Goal: Task Accomplishment & Management: Complete application form

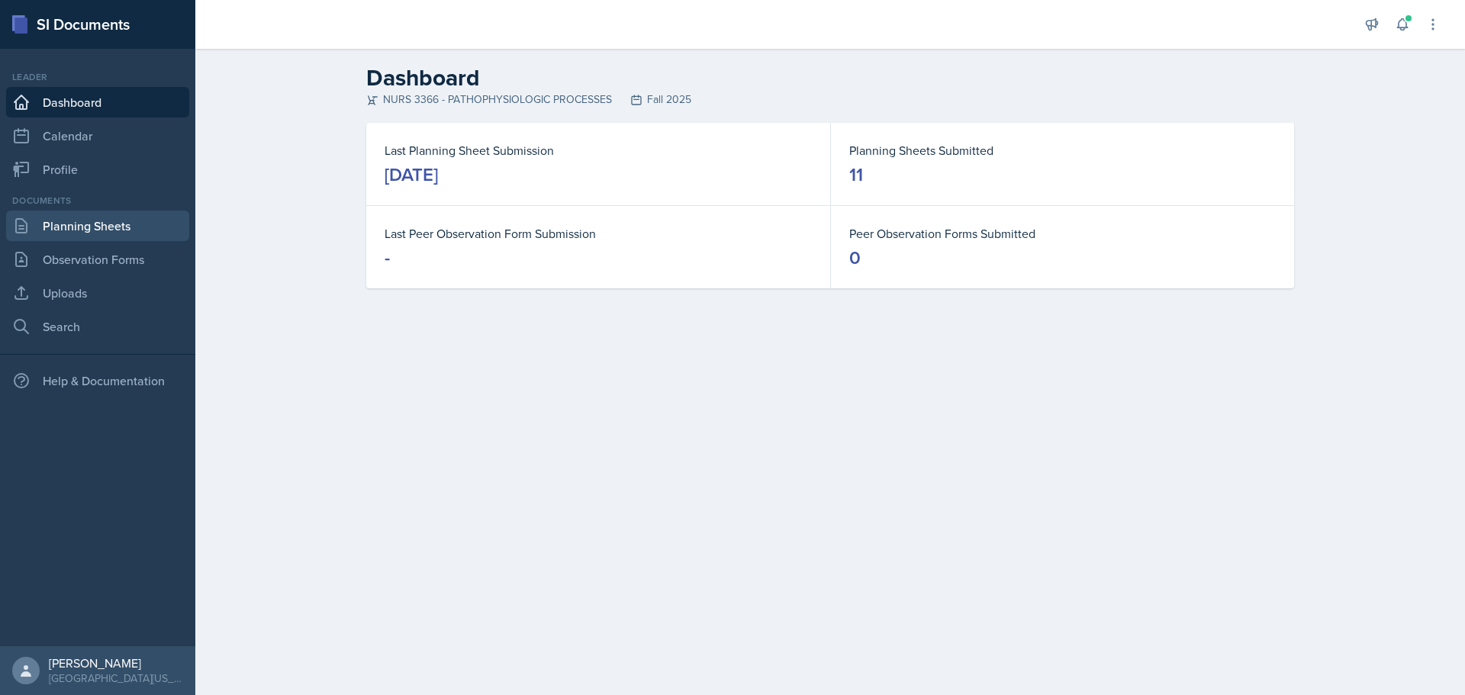
click at [93, 230] on link "Planning Sheets" at bounding box center [97, 226] width 183 height 31
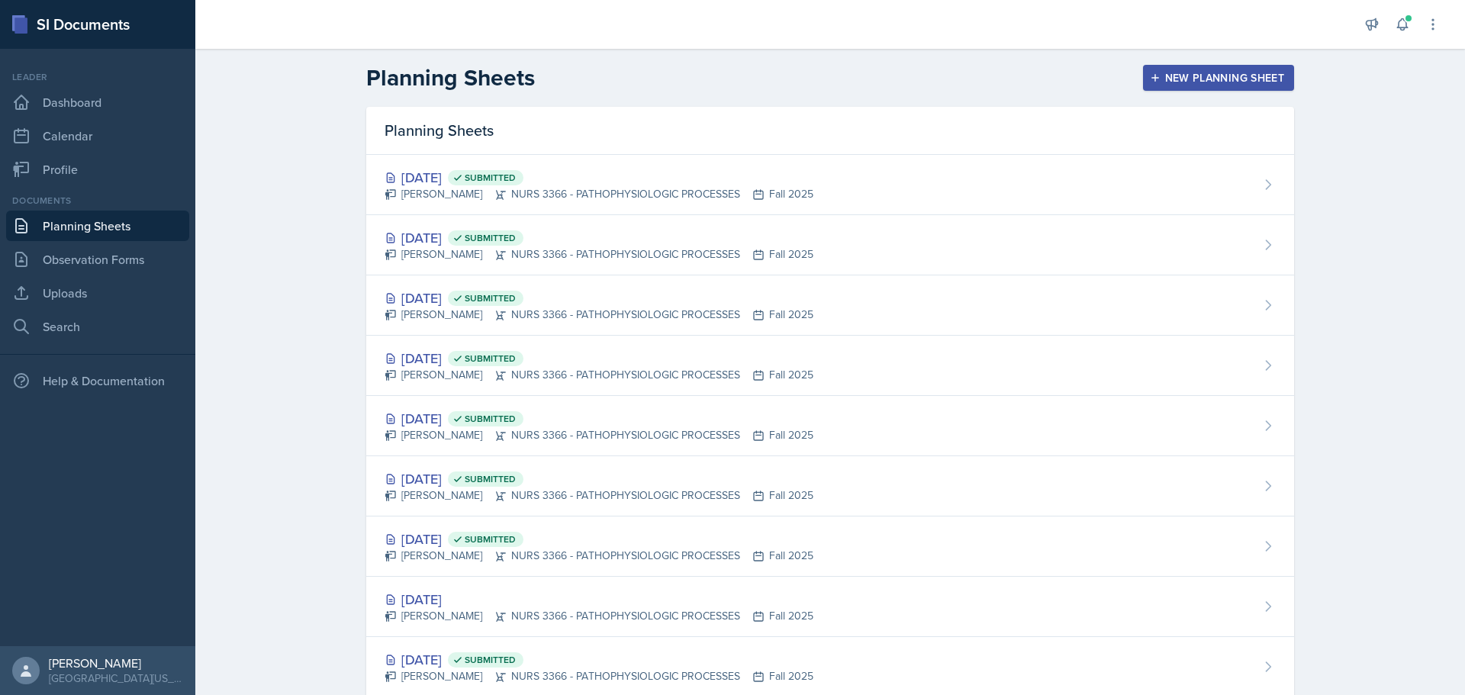
click at [1238, 73] on div "New Planning Sheet" at bounding box center [1218, 78] width 131 height 12
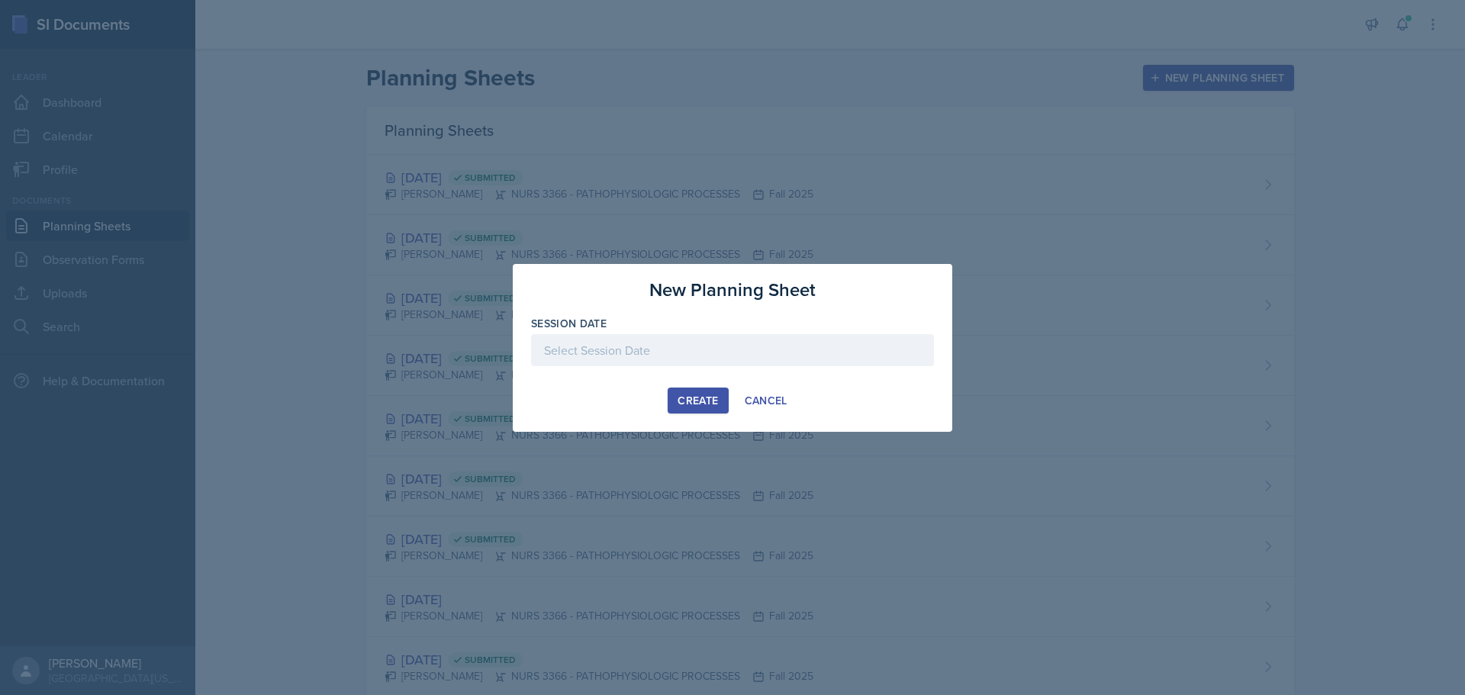
click at [646, 342] on div at bounding box center [732, 350] width 403 height 32
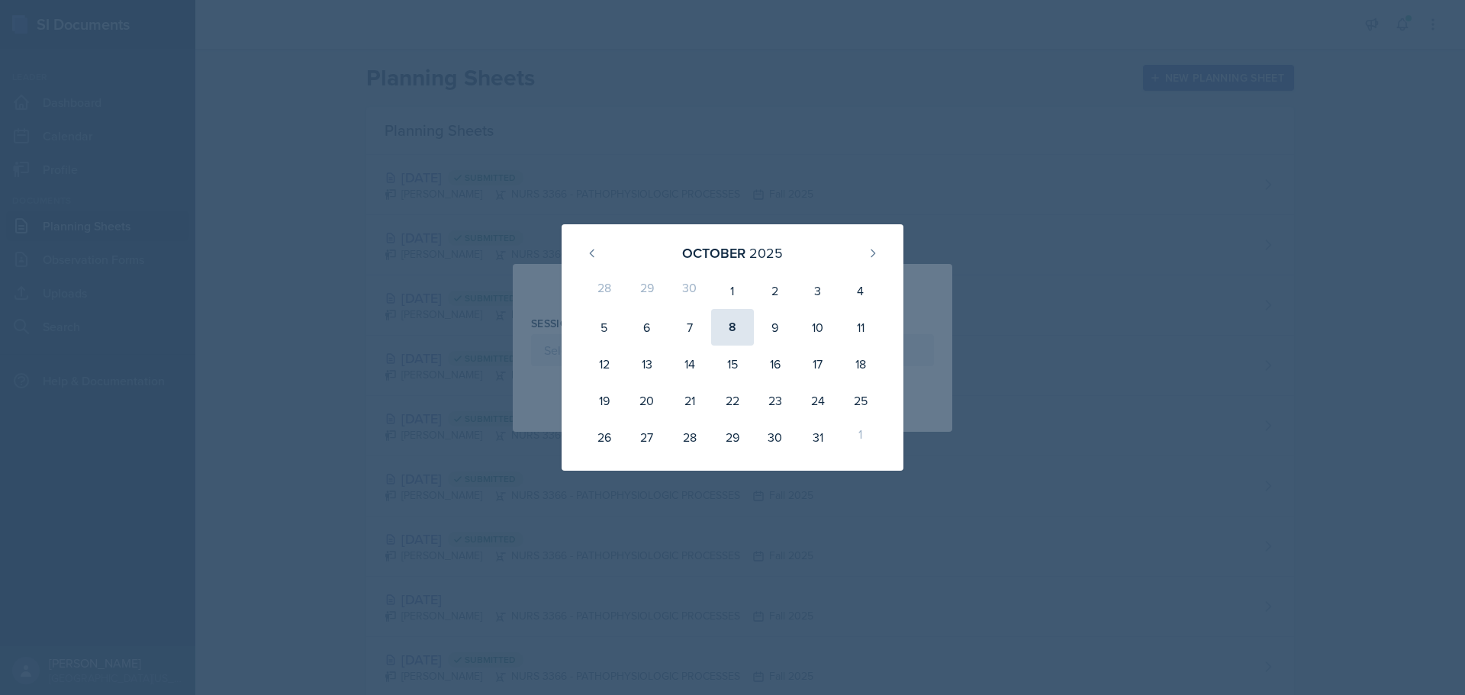
click at [741, 324] on div "8" at bounding box center [732, 327] width 43 height 37
type input "[DATE]"
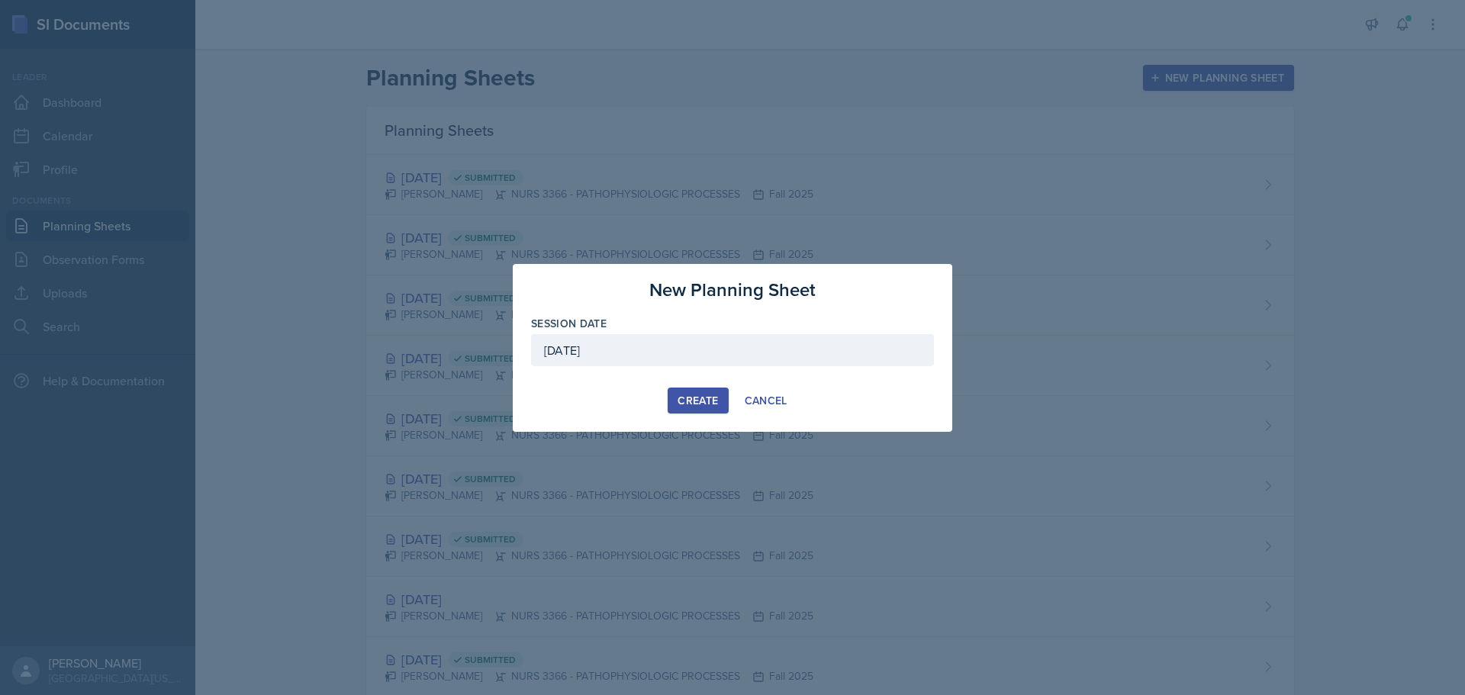
click at [704, 405] on div "Create" at bounding box center [697, 400] width 40 height 12
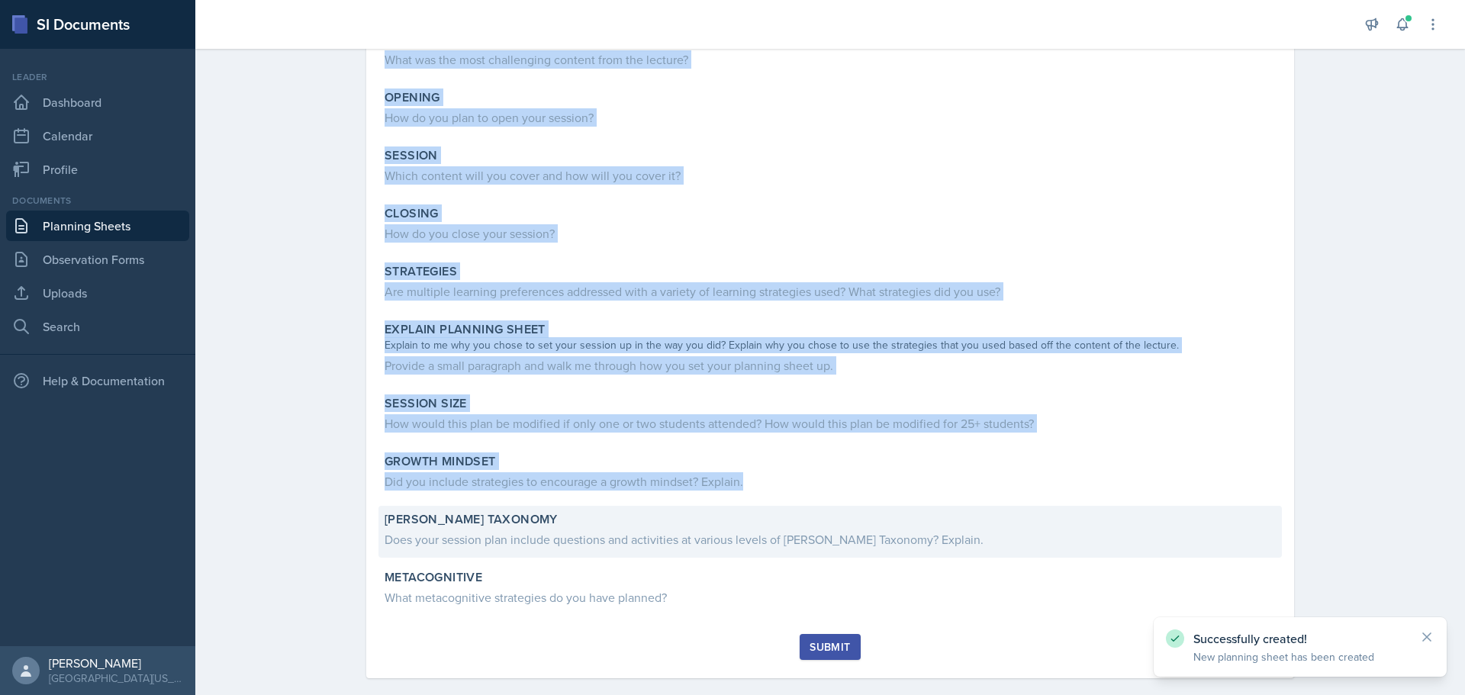
scroll to position [187, 0]
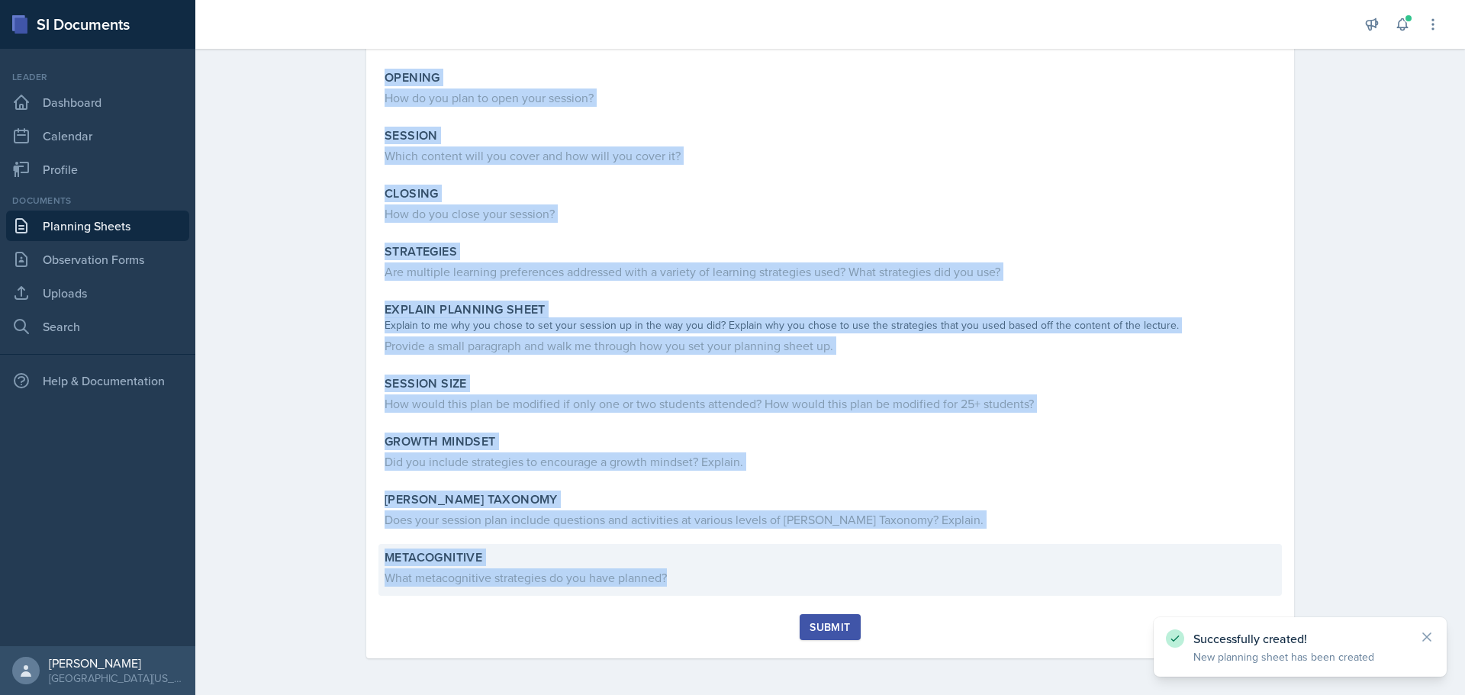
drag, startPoint x: 382, startPoint y: 202, endPoint x: 915, endPoint y: 590, distance: 659.6
click at [915, 590] on div "Content What was the most challenging content from the lecture? Opening How do …" at bounding box center [829, 310] width 891 height 608
copy div "Loremip Dolo sit ame cons adipiscinge seddoei temp inc utlabor? Etdolor Mag al …"
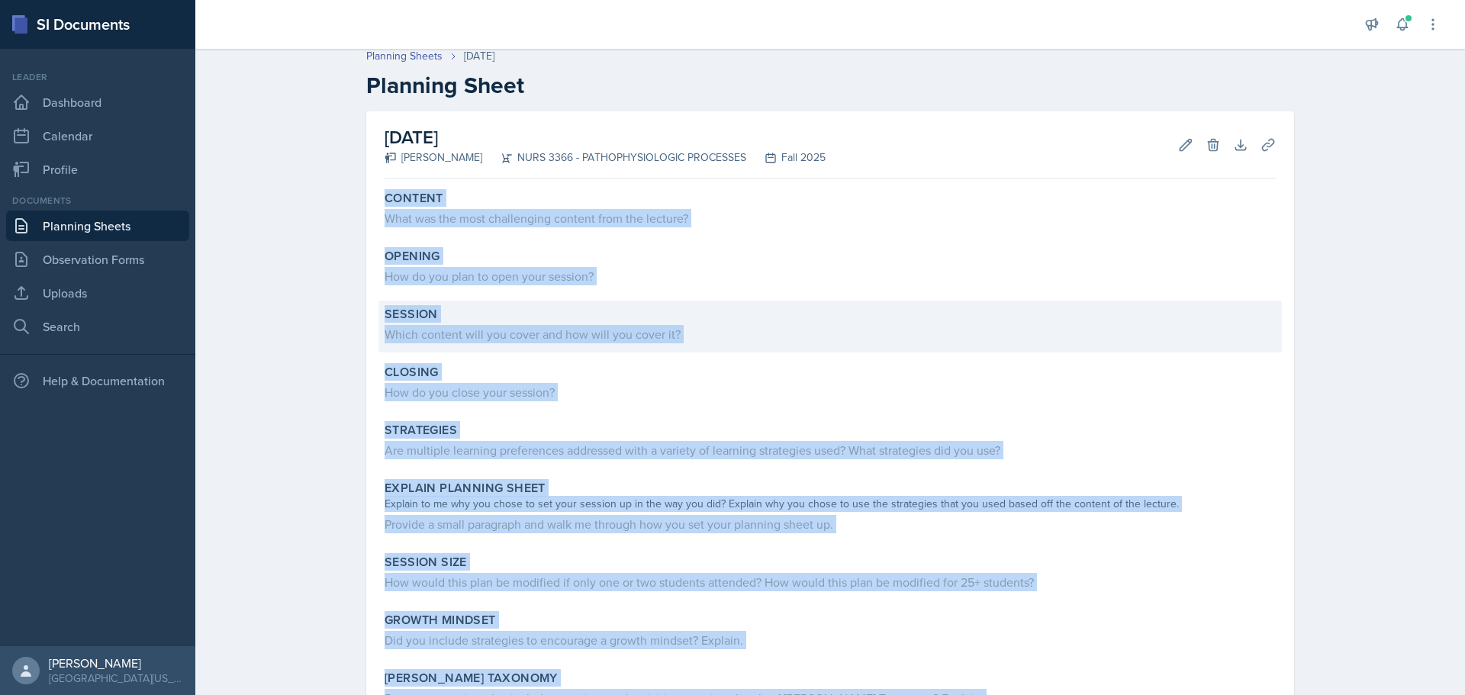
scroll to position [0, 0]
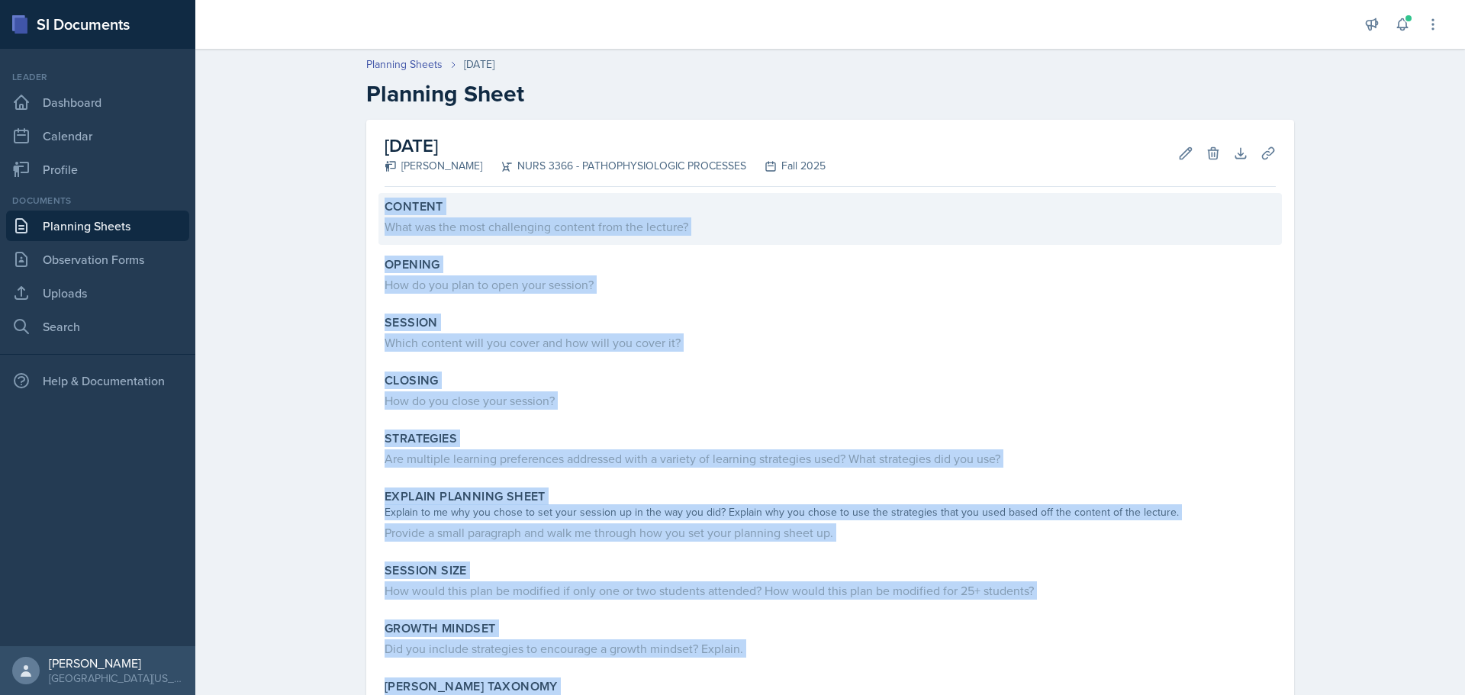
click at [486, 214] on div "What was the most challenging content from the lecture?" at bounding box center [829, 224] width 891 height 21
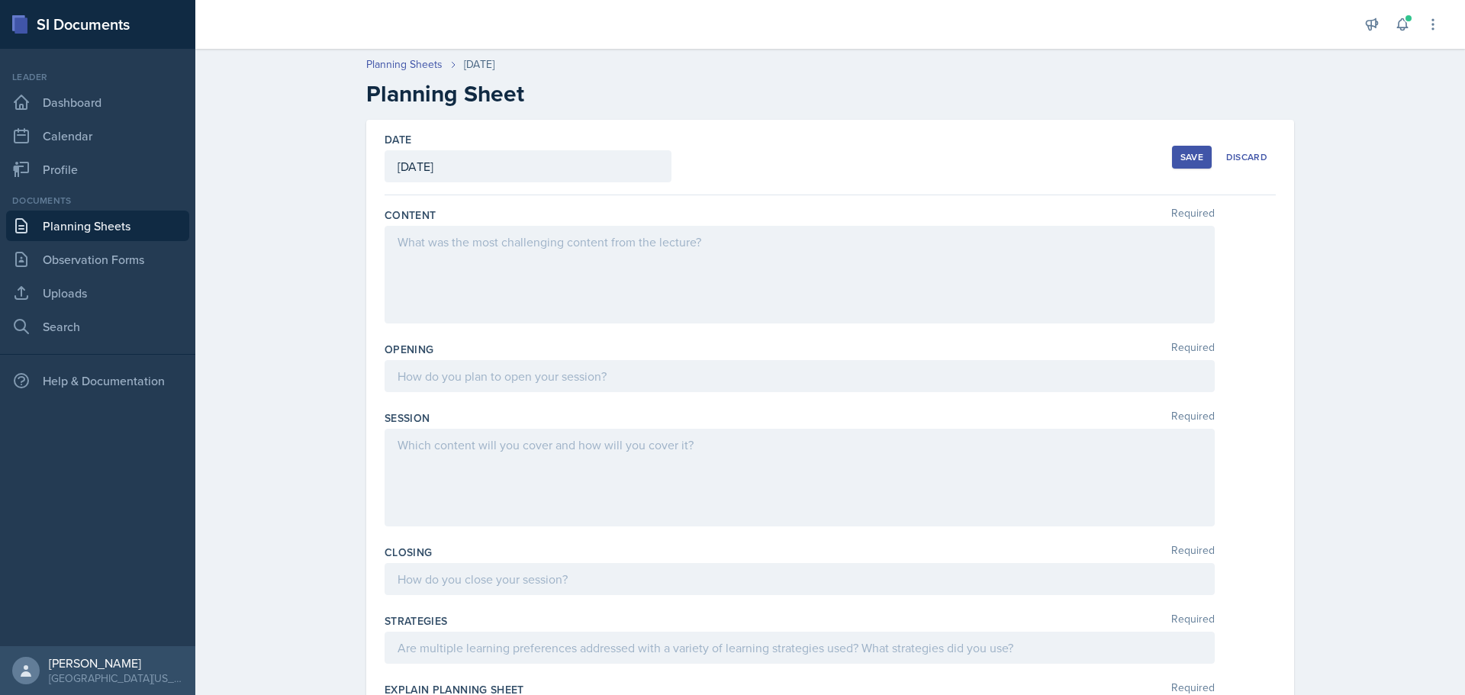
click at [483, 247] on div at bounding box center [799, 275] width 830 height 98
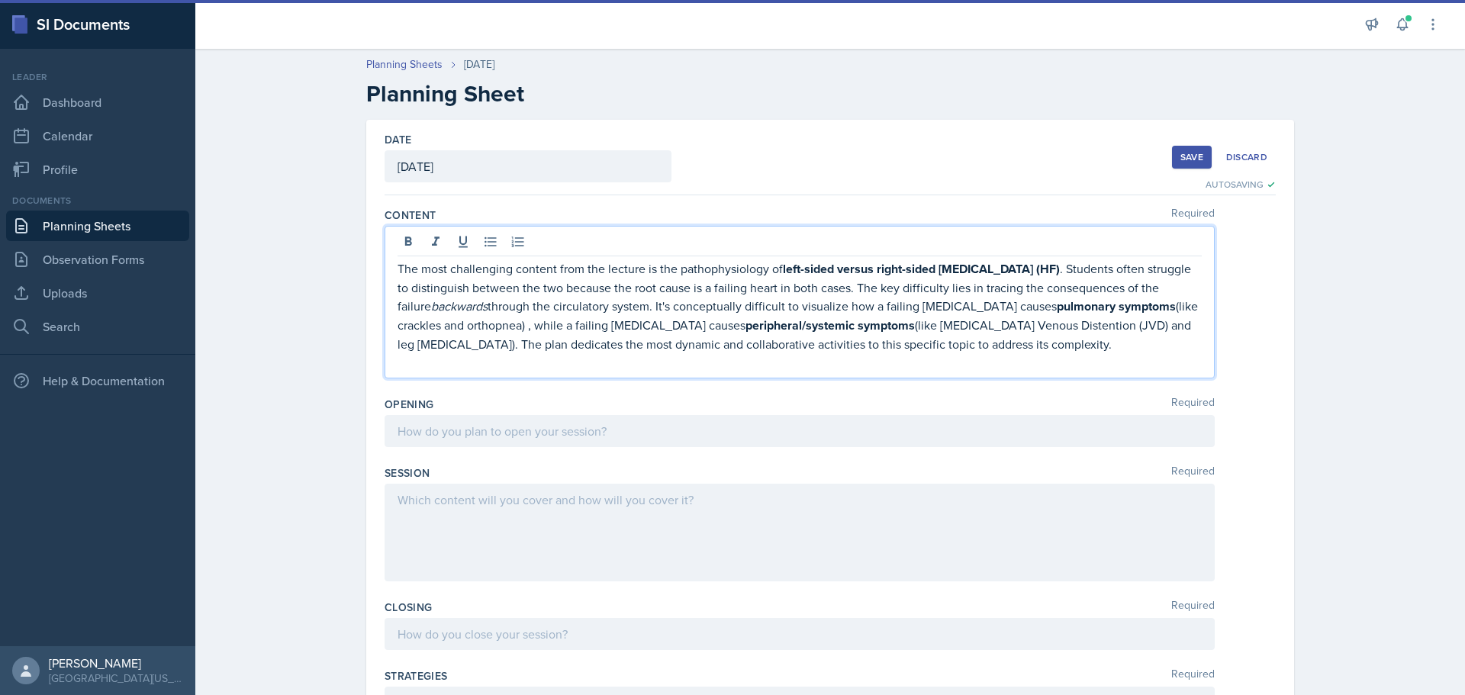
click at [477, 429] on div at bounding box center [799, 431] width 830 height 32
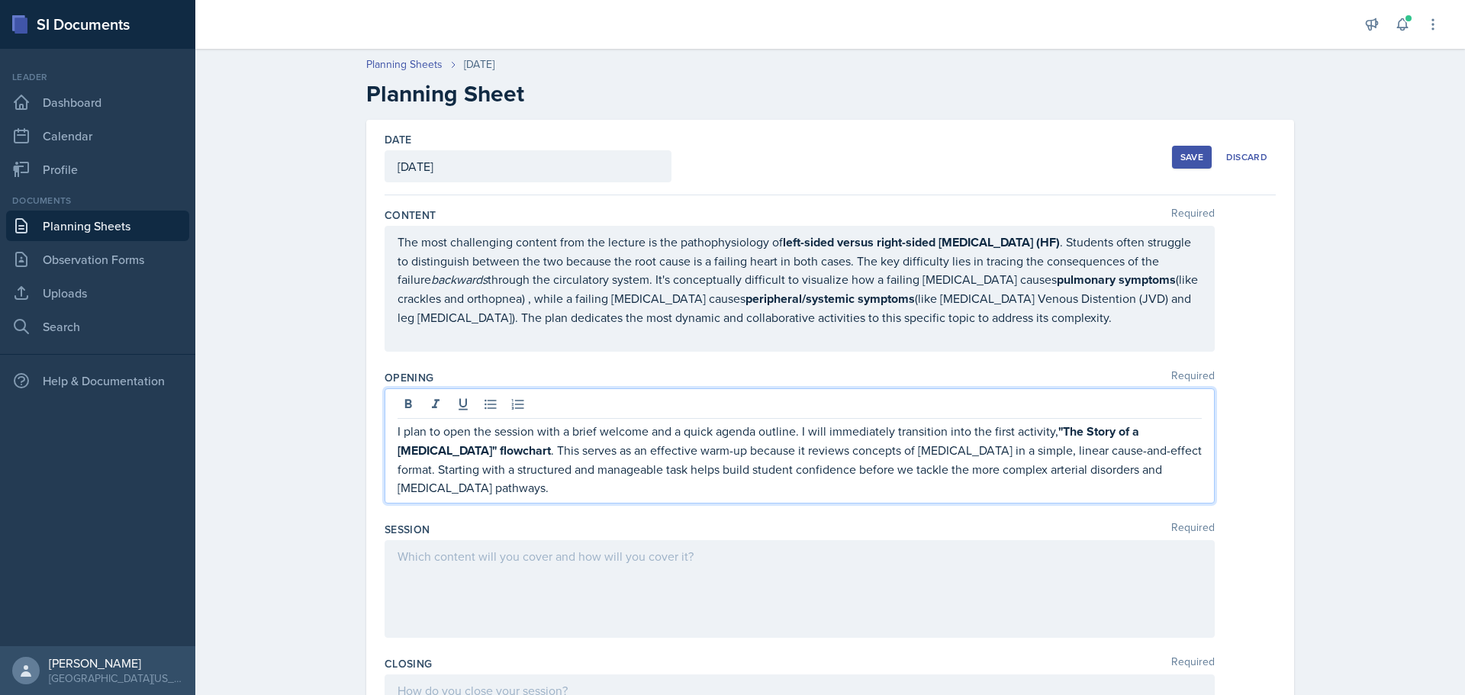
click at [476, 555] on div at bounding box center [799, 589] width 830 height 98
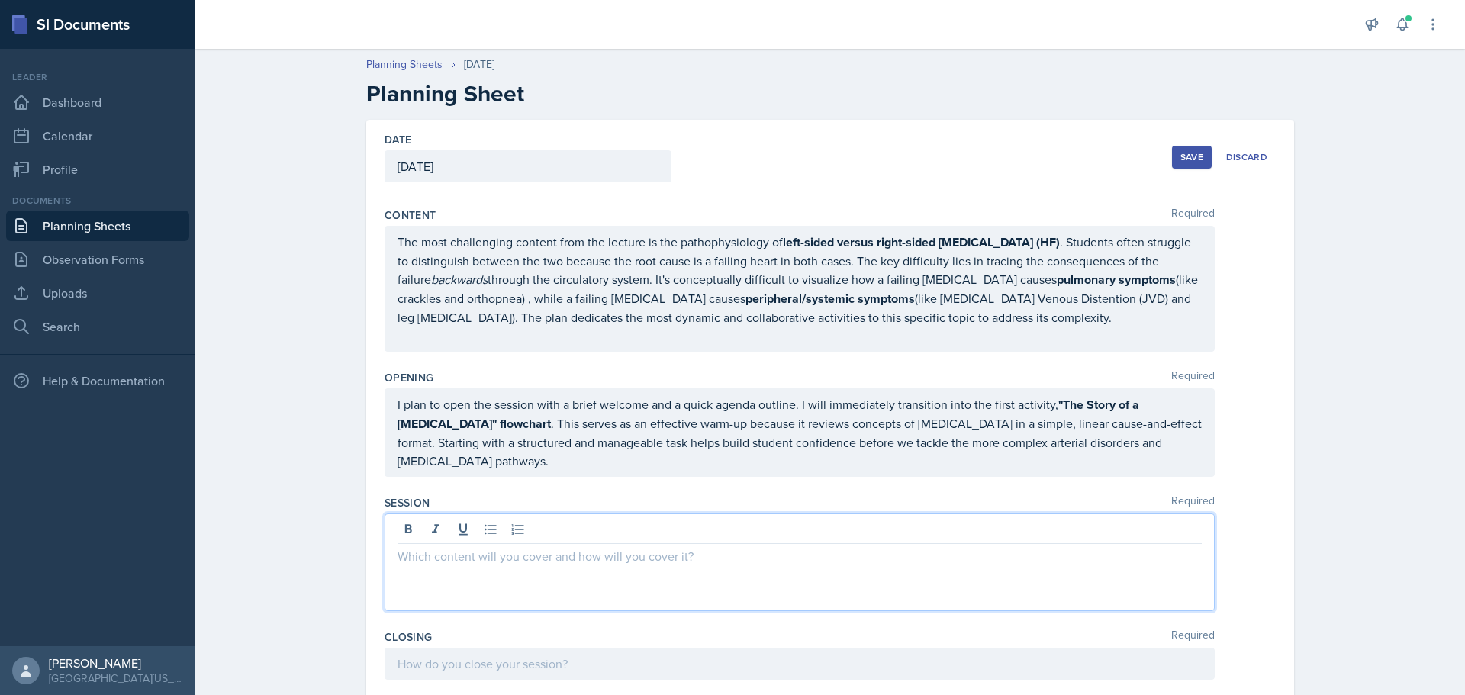
scroll to position [262, 0]
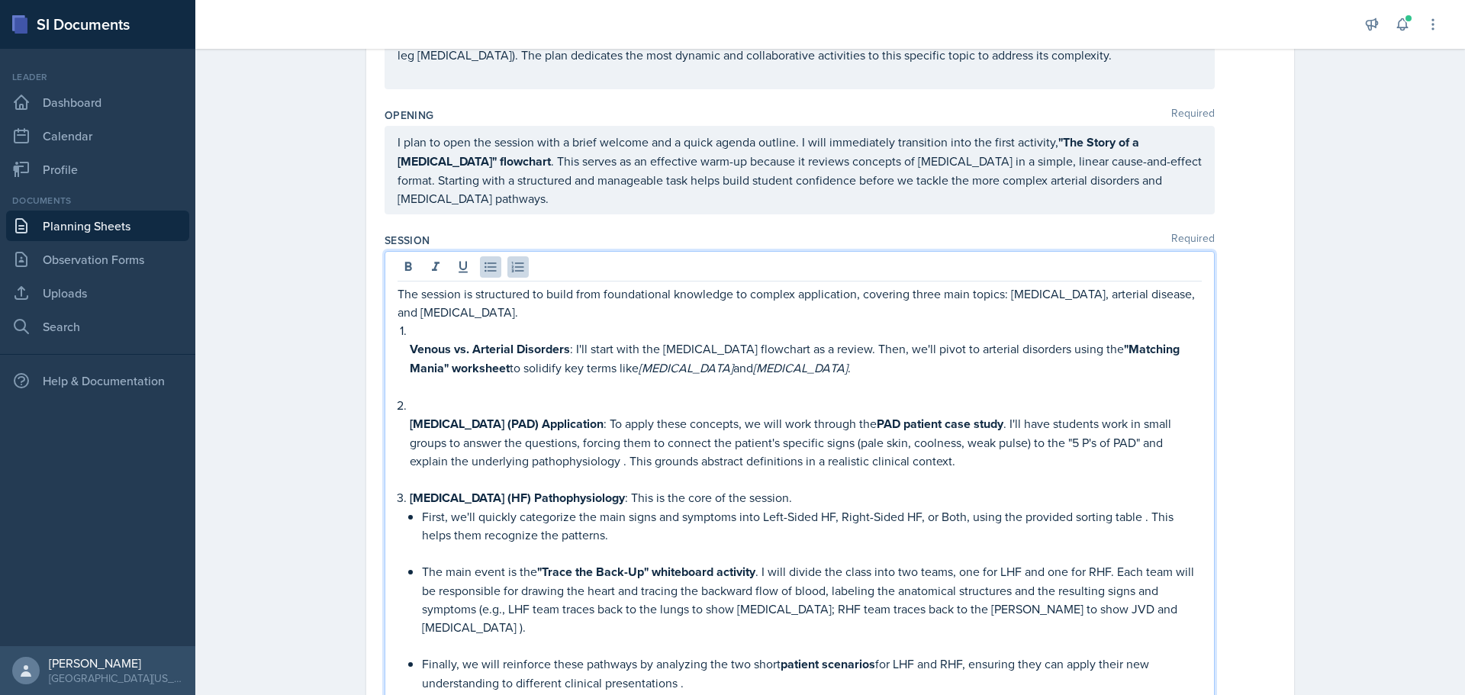
click at [400, 425] on div "The session is structured to build from foundational knowledge to complex appli…" at bounding box center [799, 488] width 804 height 407
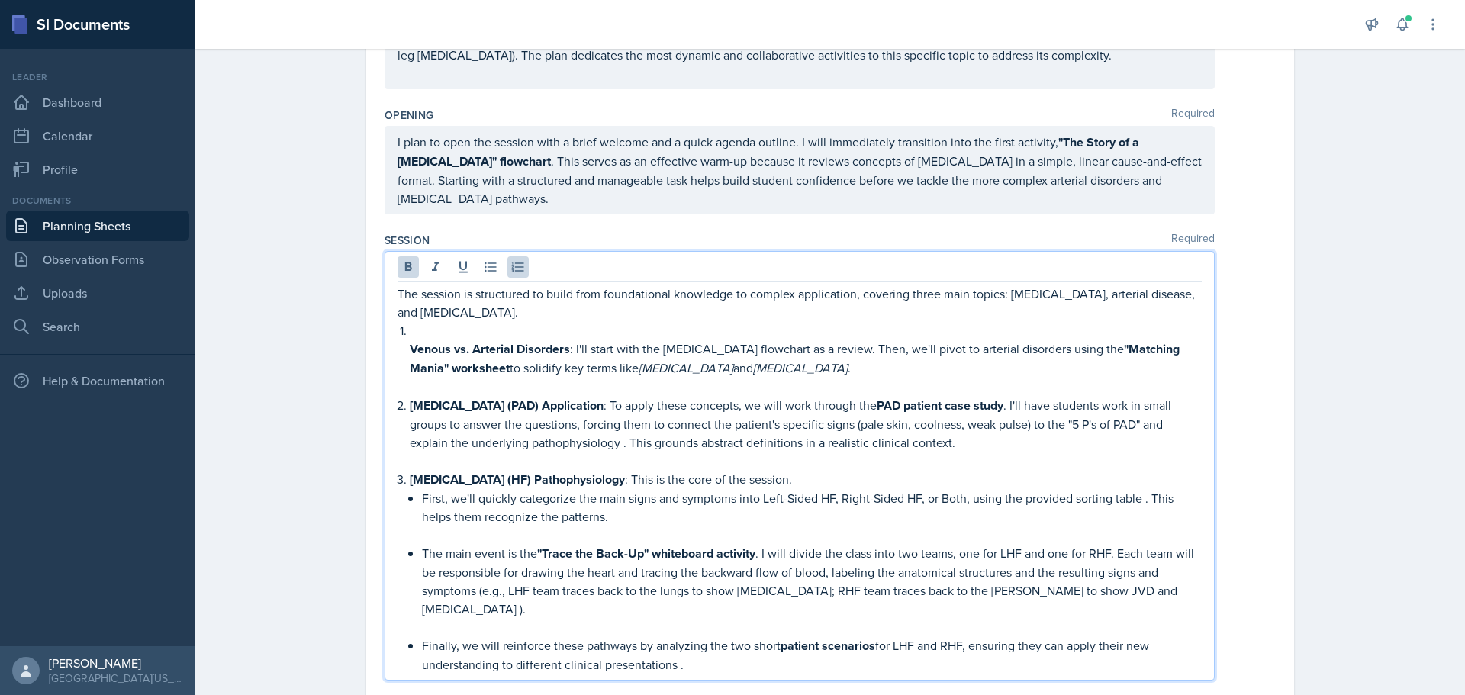
click at [400, 352] on div "The session is structured to build from foundational knowledge to complex appli…" at bounding box center [799, 479] width 804 height 389
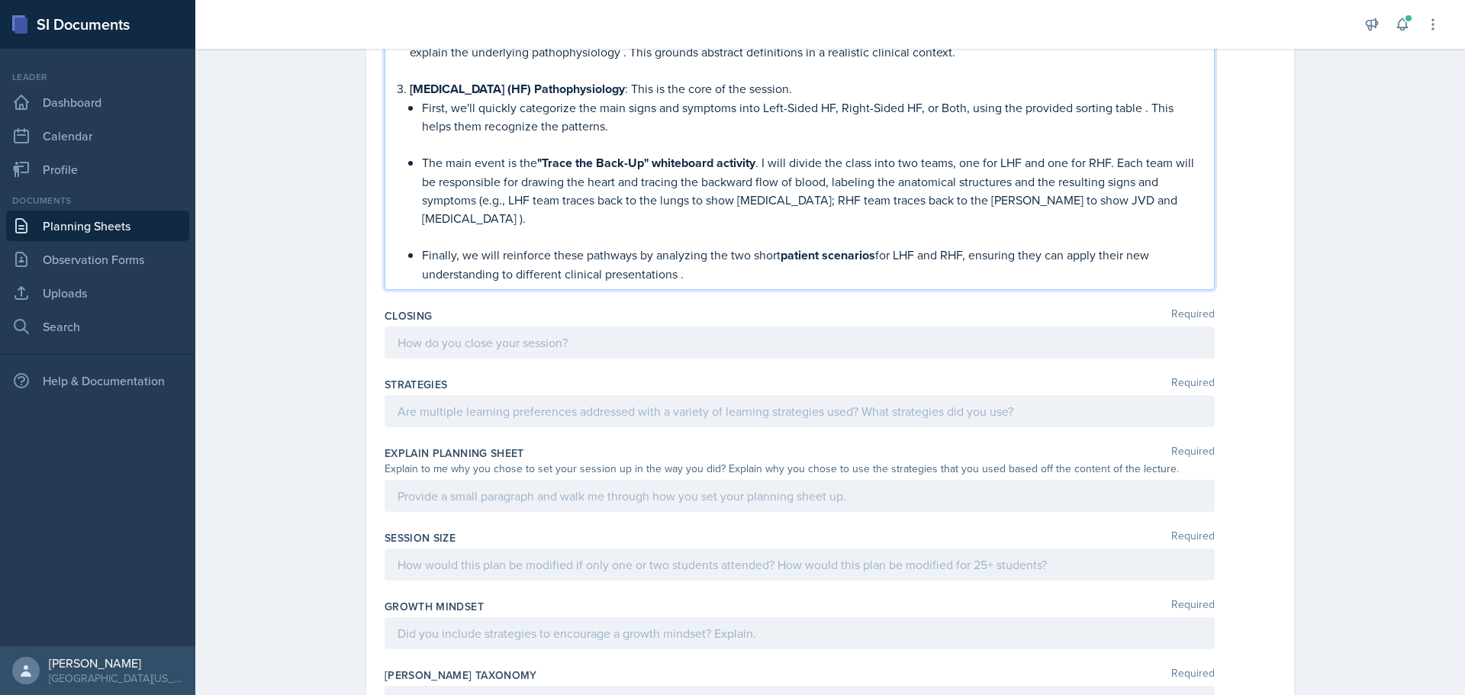
scroll to position [644, 0]
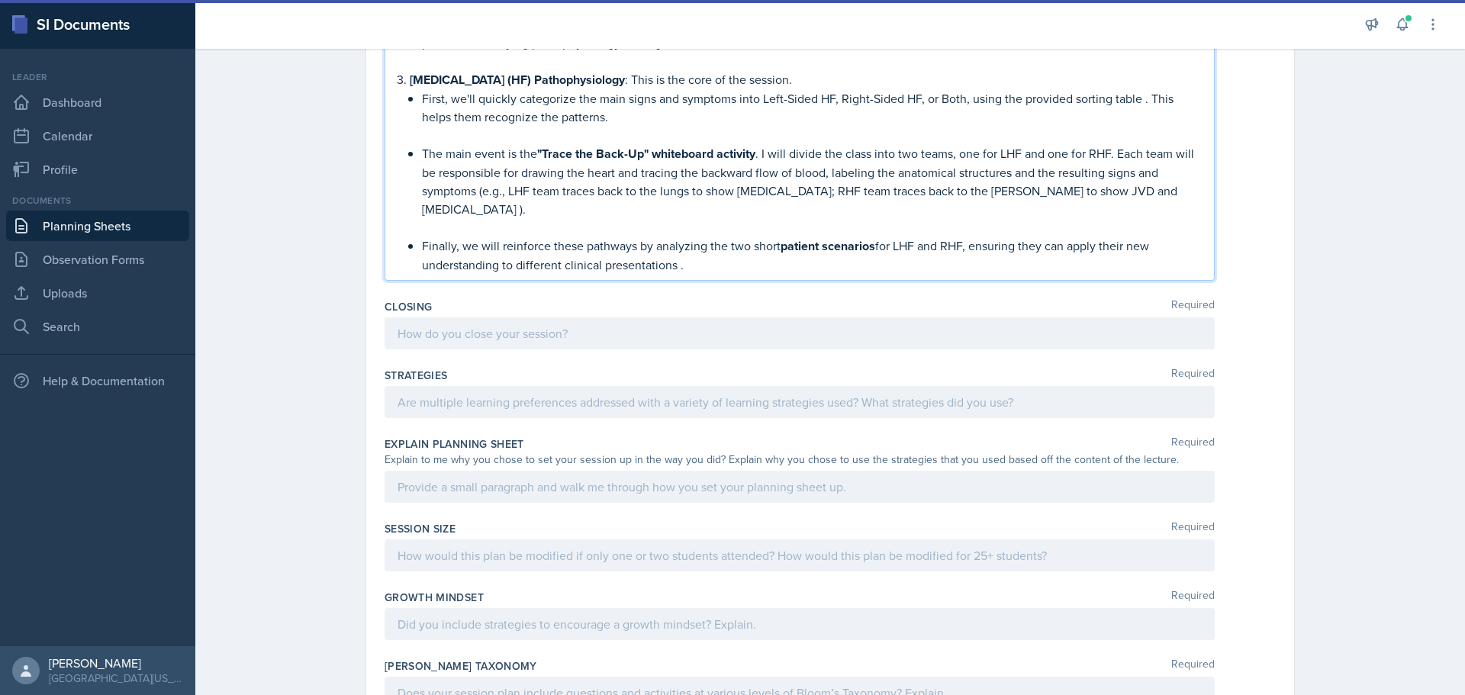
click at [493, 338] on div at bounding box center [799, 333] width 830 height 32
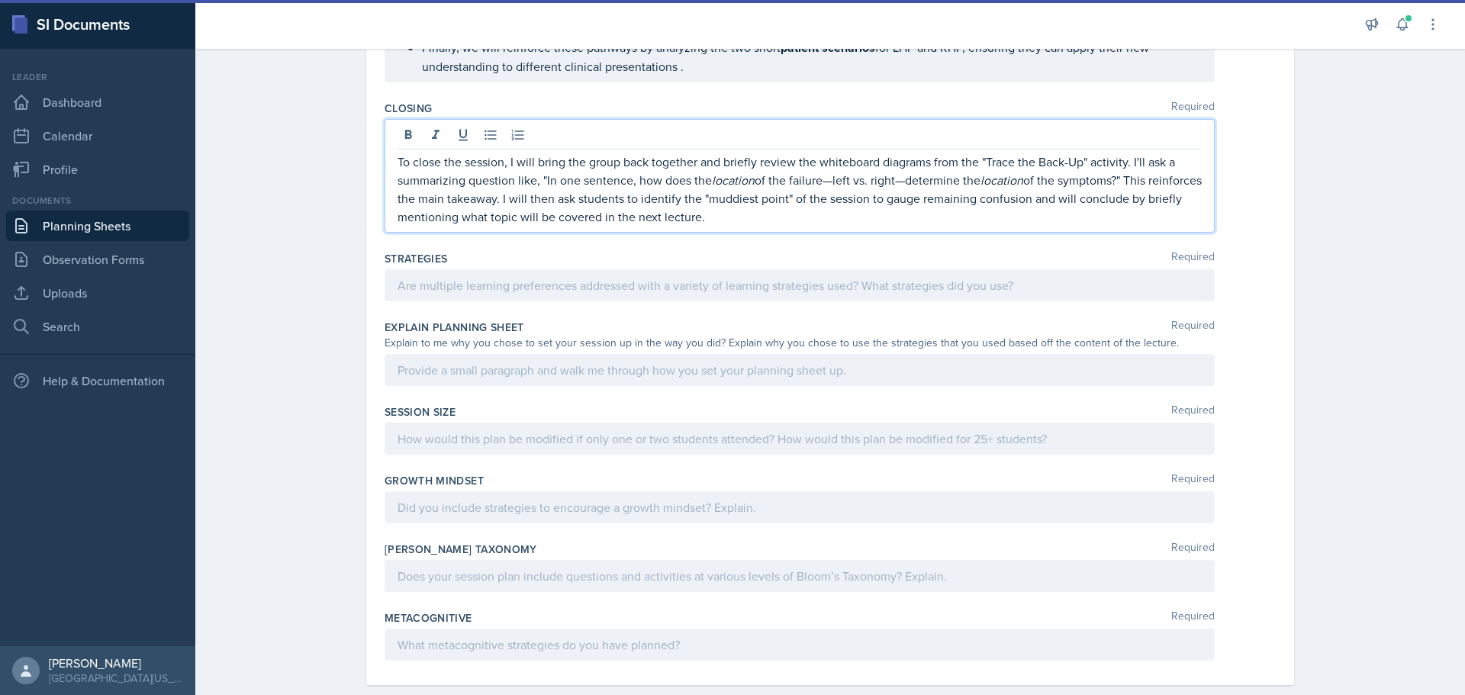
scroll to position [842, 0]
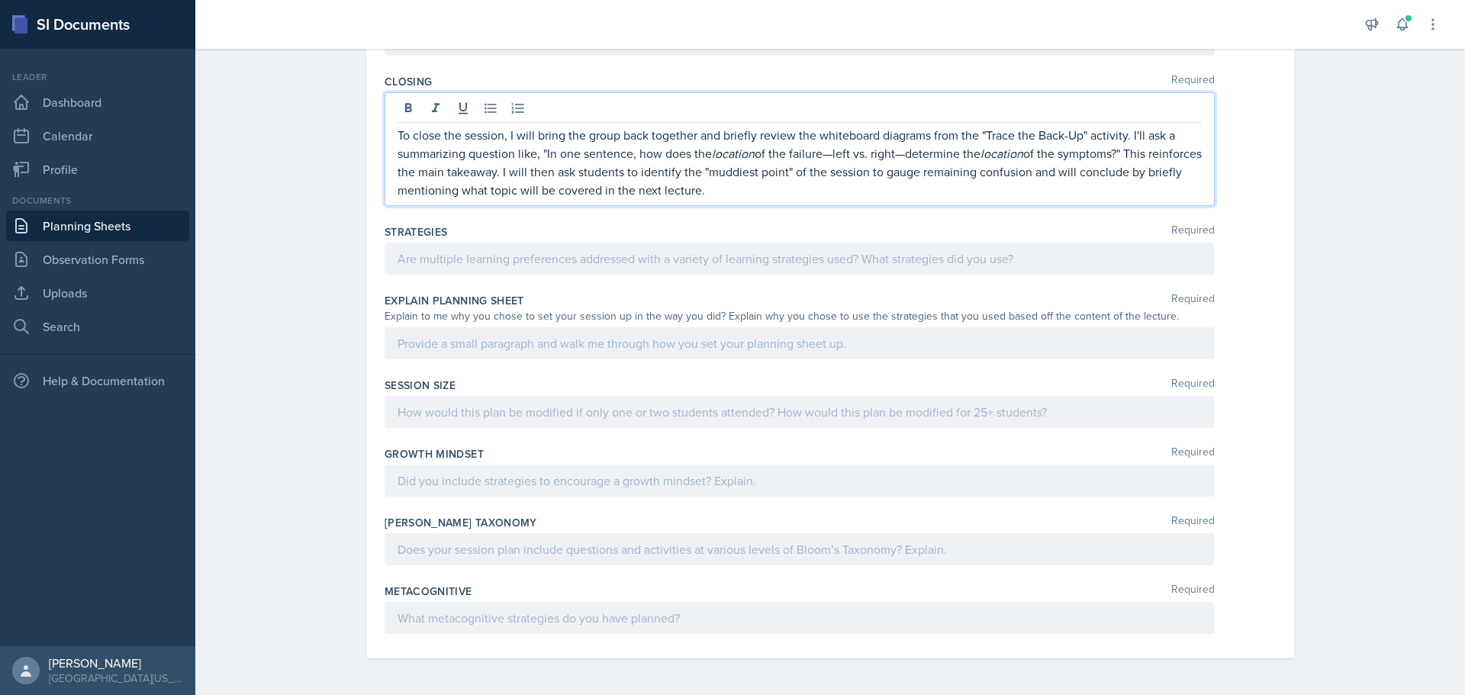
click at [468, 345] on div at bounding box center [799, 343] width 830 height 32
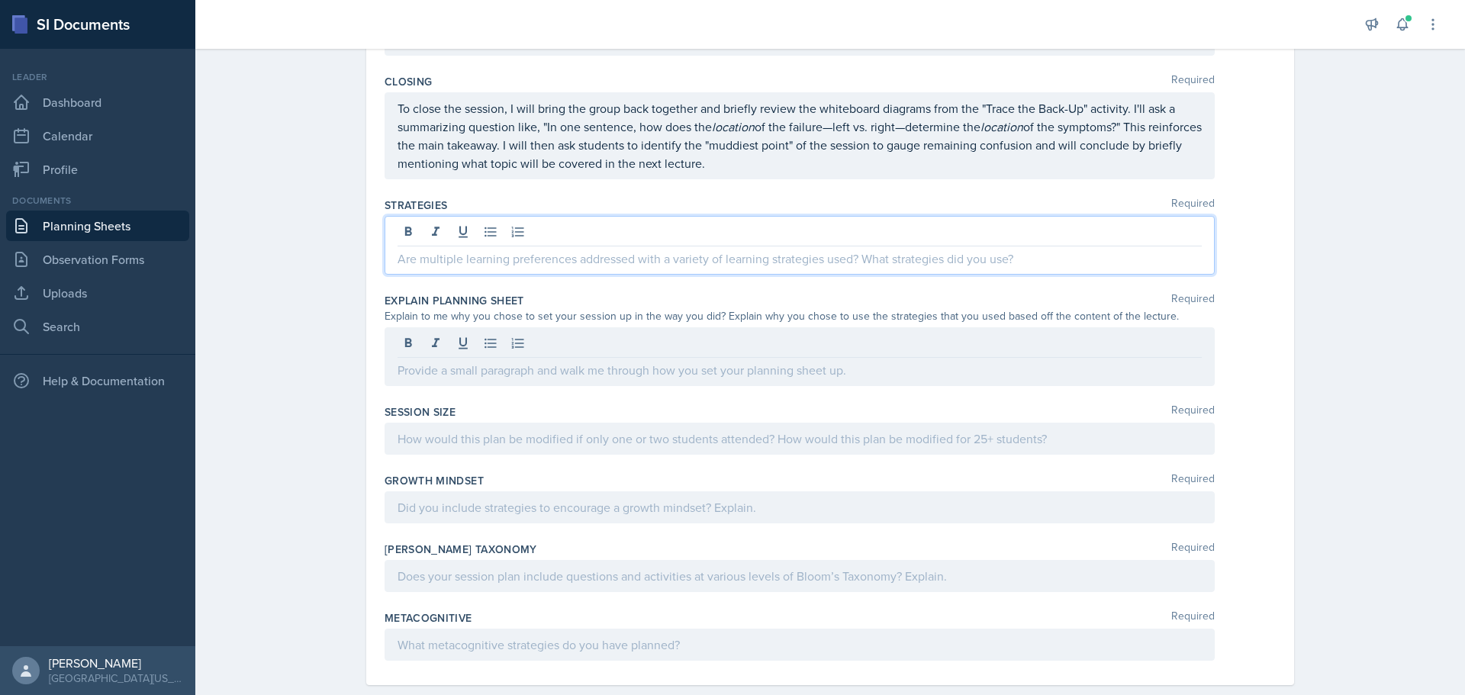
click at [459, 253] on p at bounding box center [799, 258] width 804 height 18
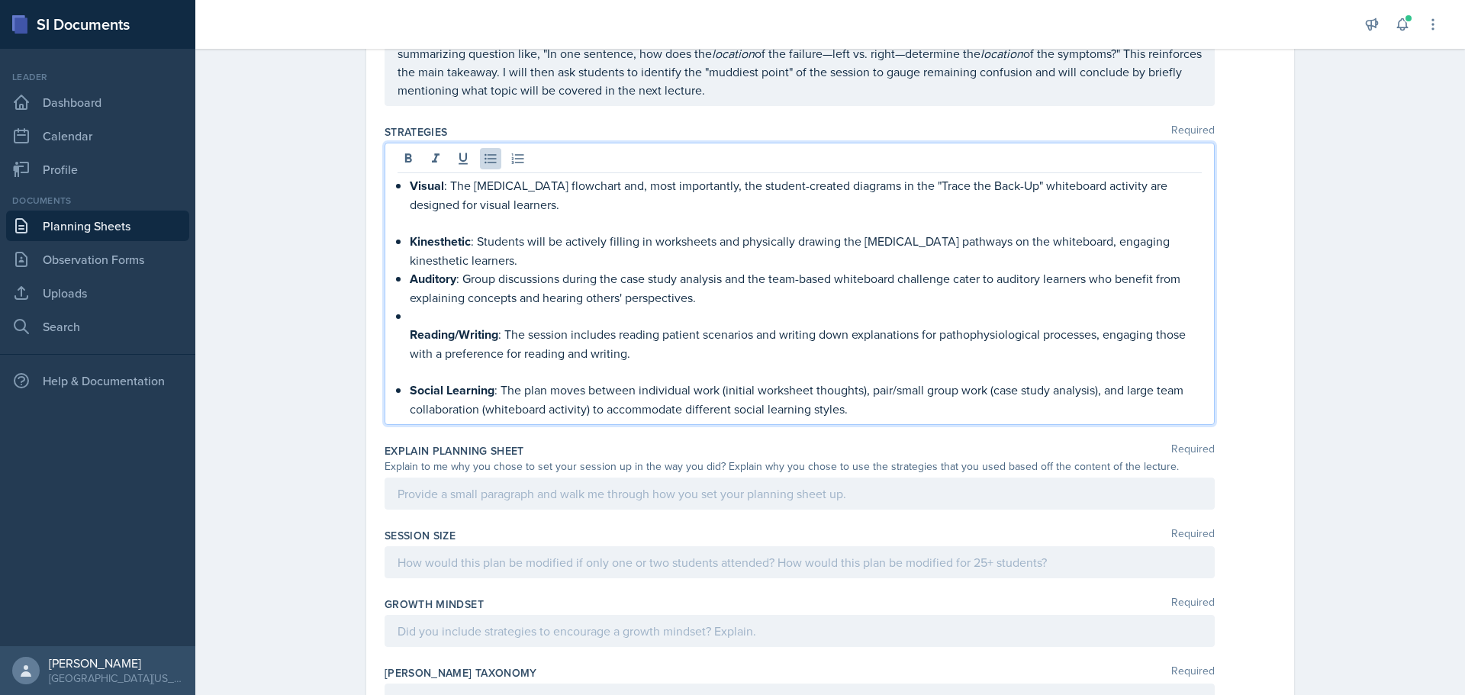
scroll to position [913, 0]
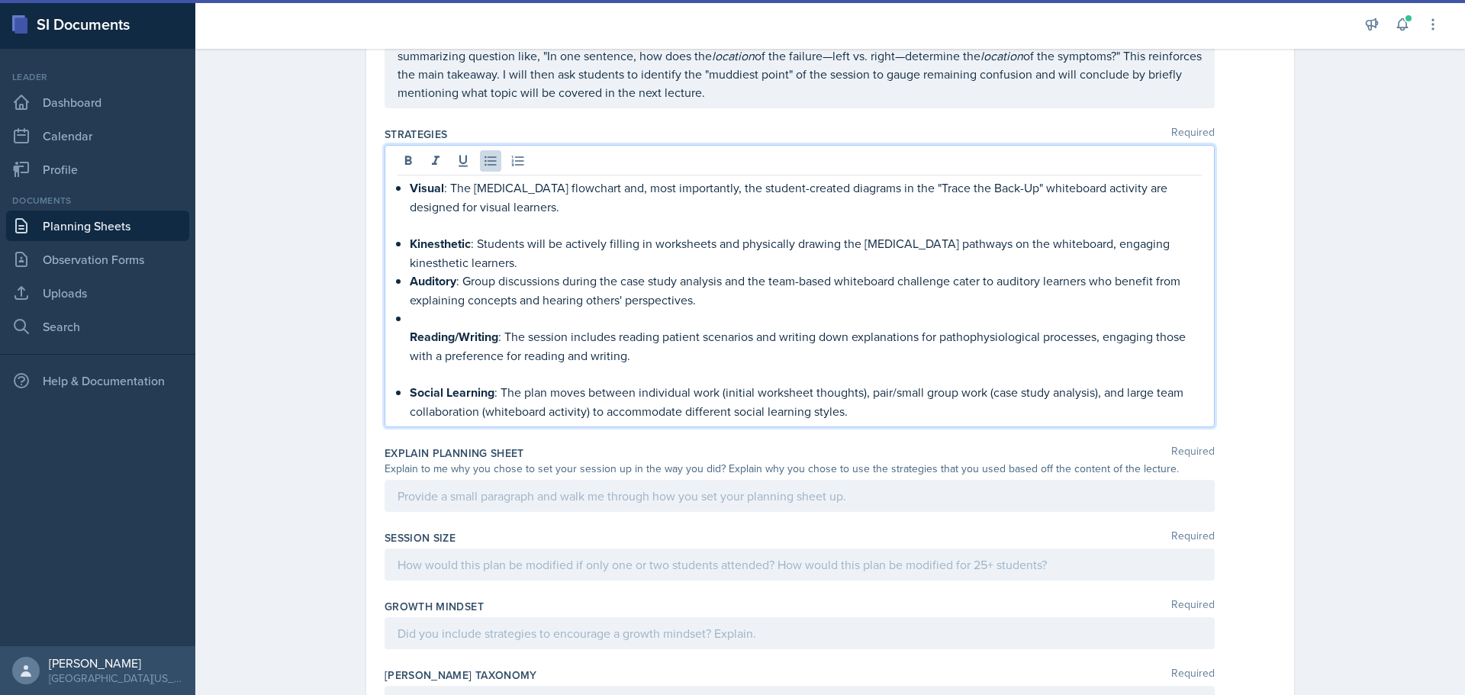
click at [485, 508] on div at bounding box center [799, 496] width 830 height 32
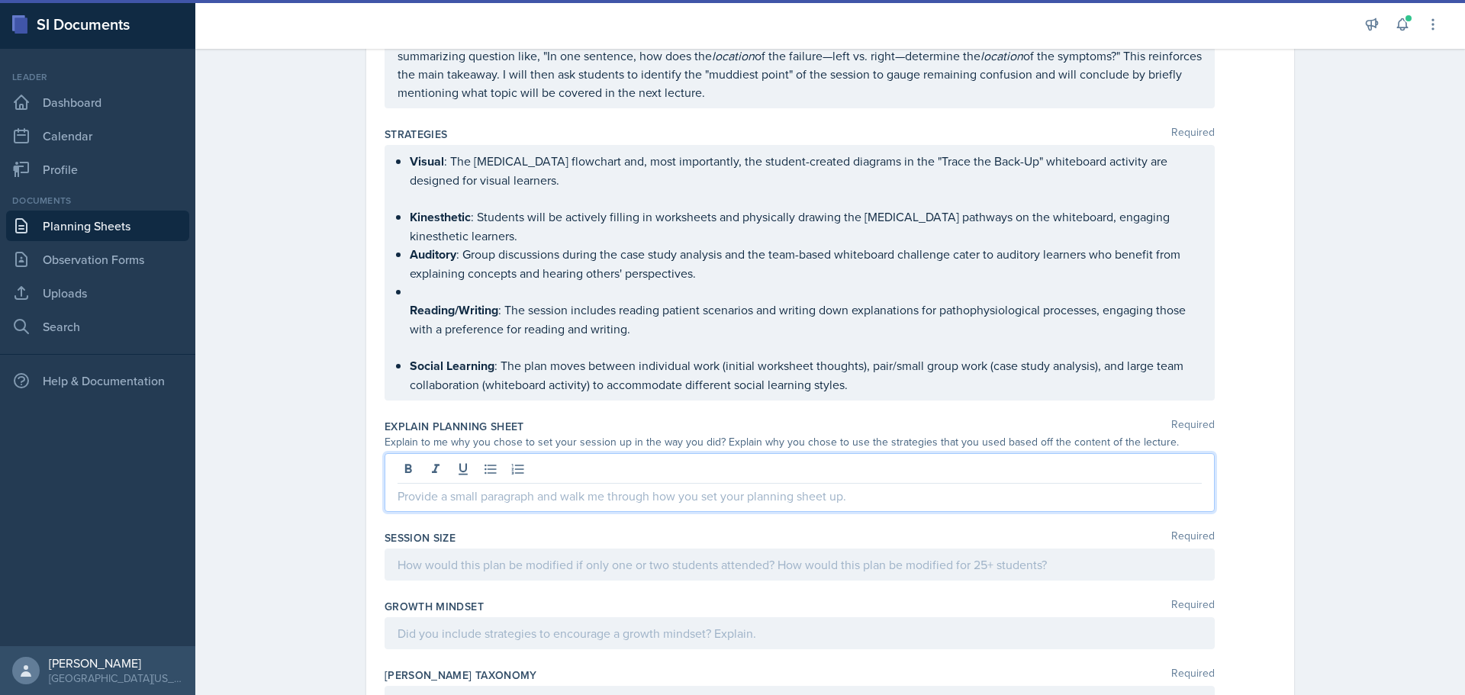
scroll to position [940, 0]
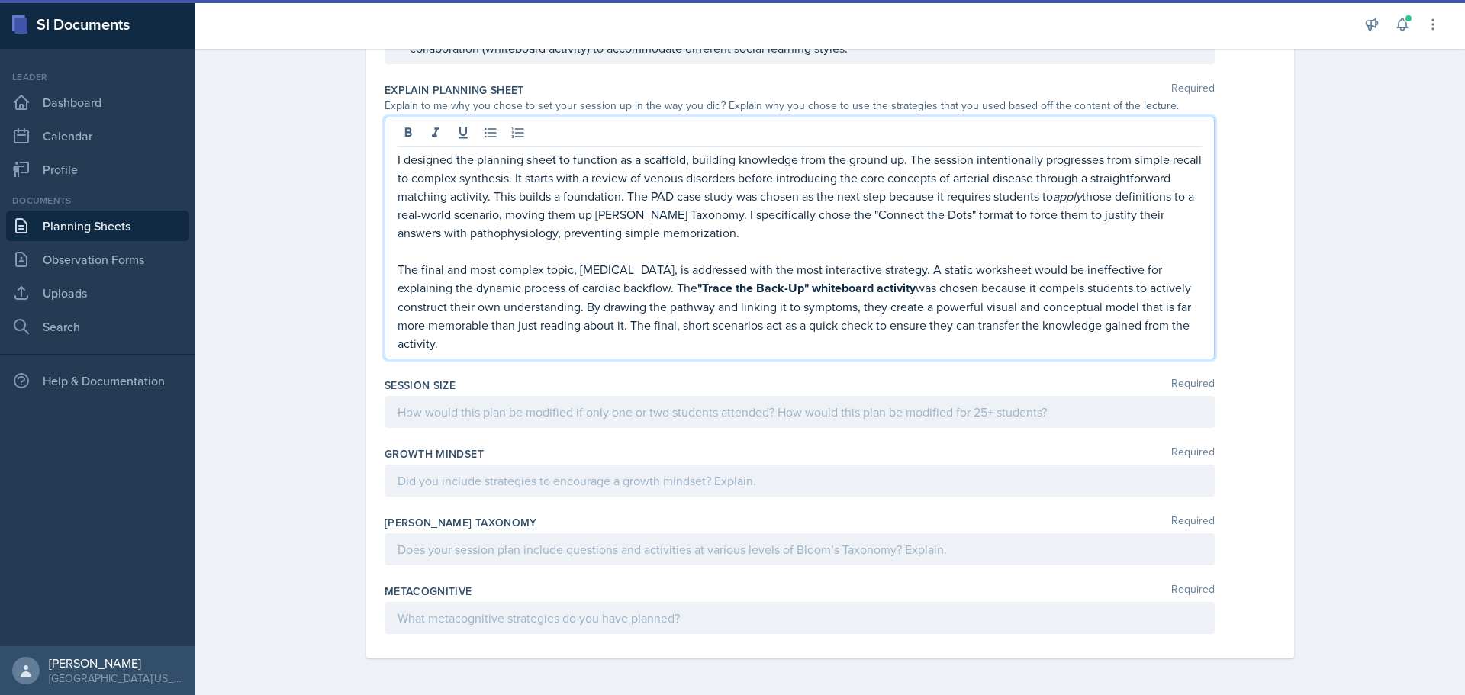
click at [470, 404] on div at bounding box center [799, 412] width 830 height 32
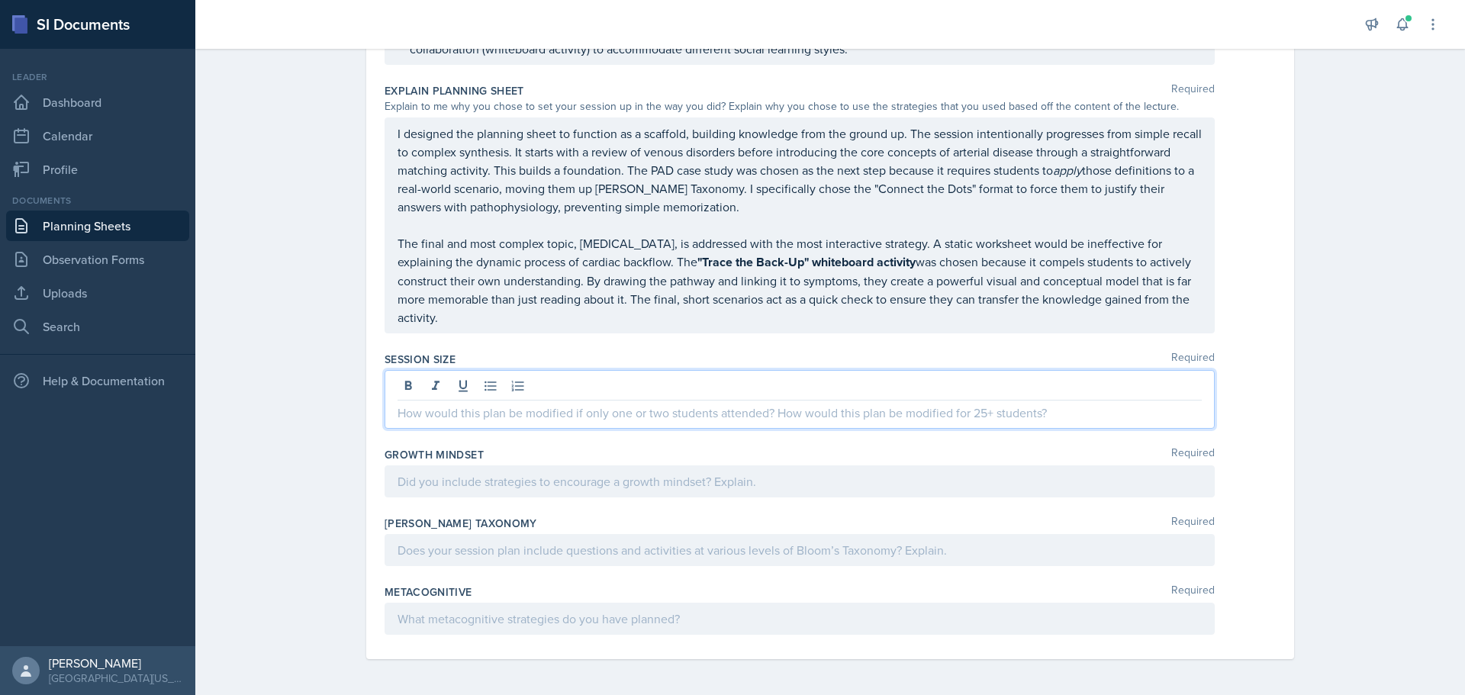
scroll to position [1249, 0]
click at [450, 415] on p at bounding box center [799, 412] width 804 height 18
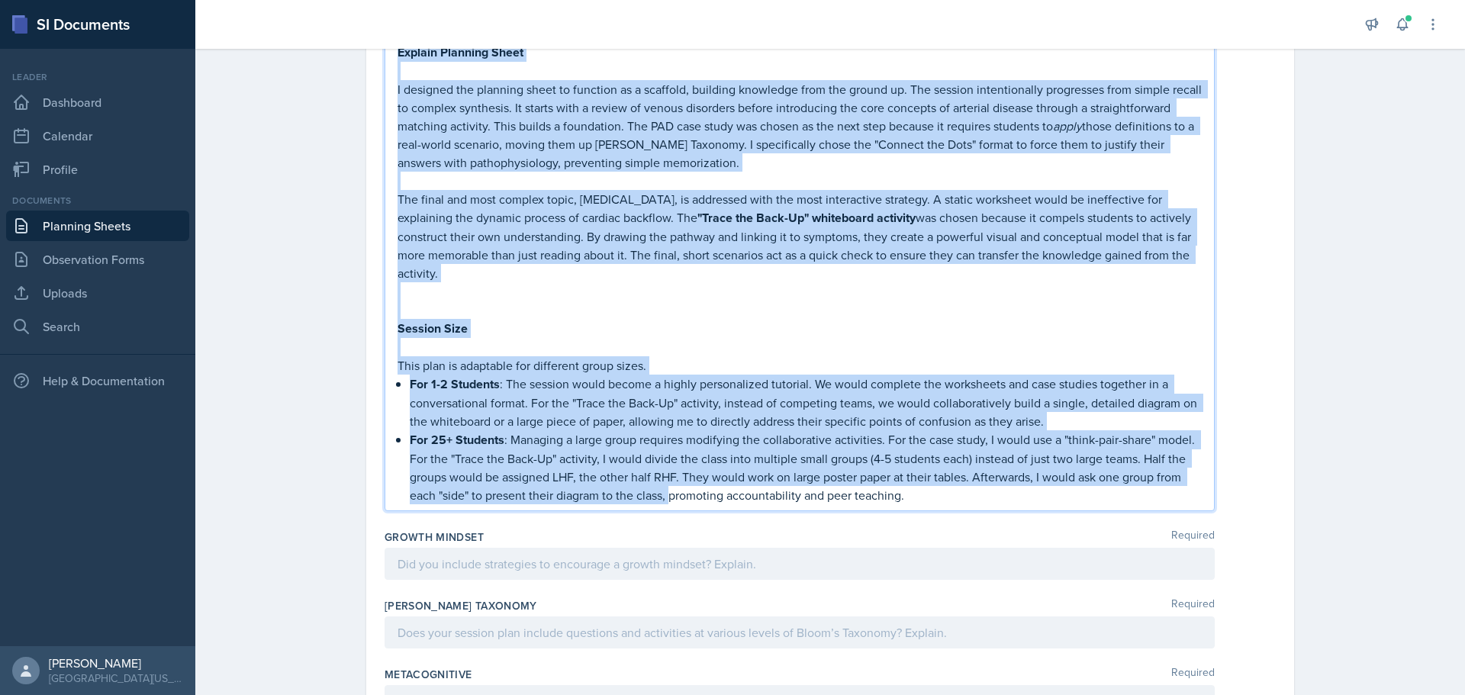
scroll to position [2948, 0]
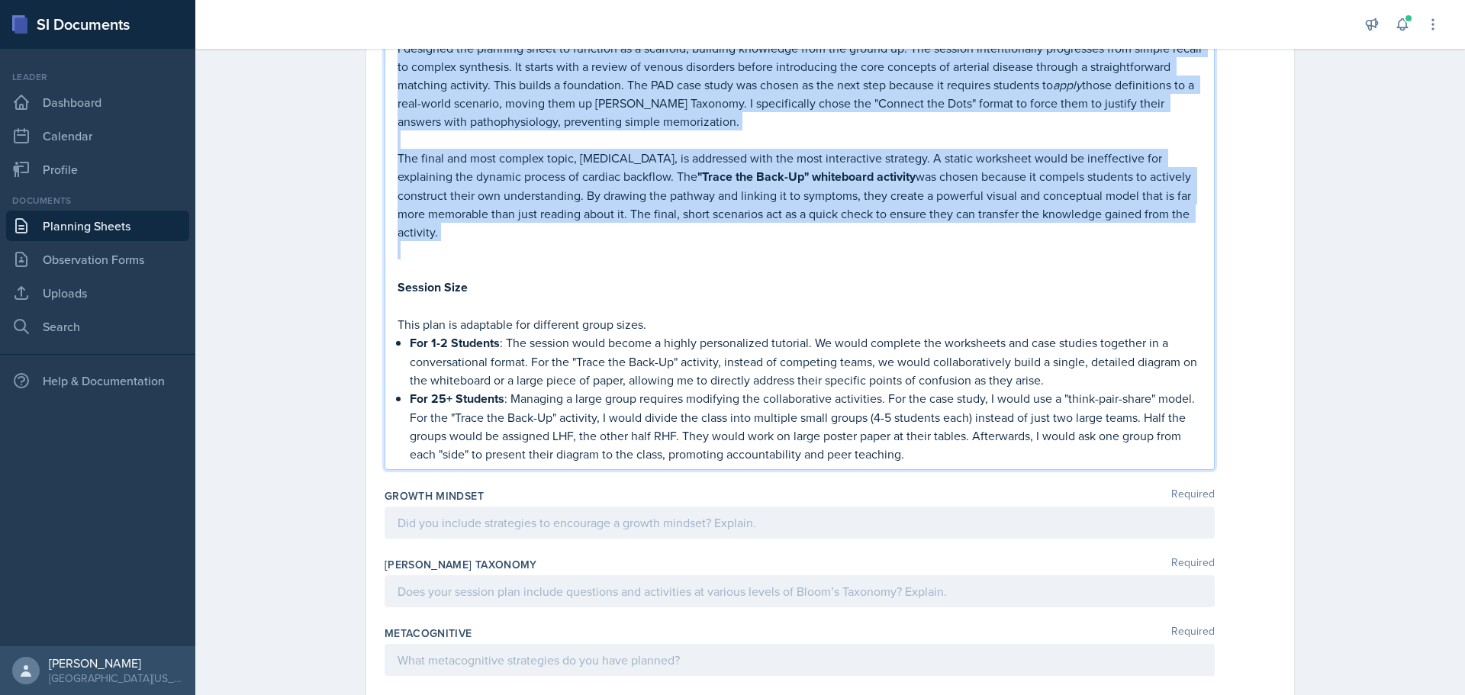
drag, startPoint x: 397, startPoint y: 247, endPoint x: 600, endPoint y: 251, distance: 202.2
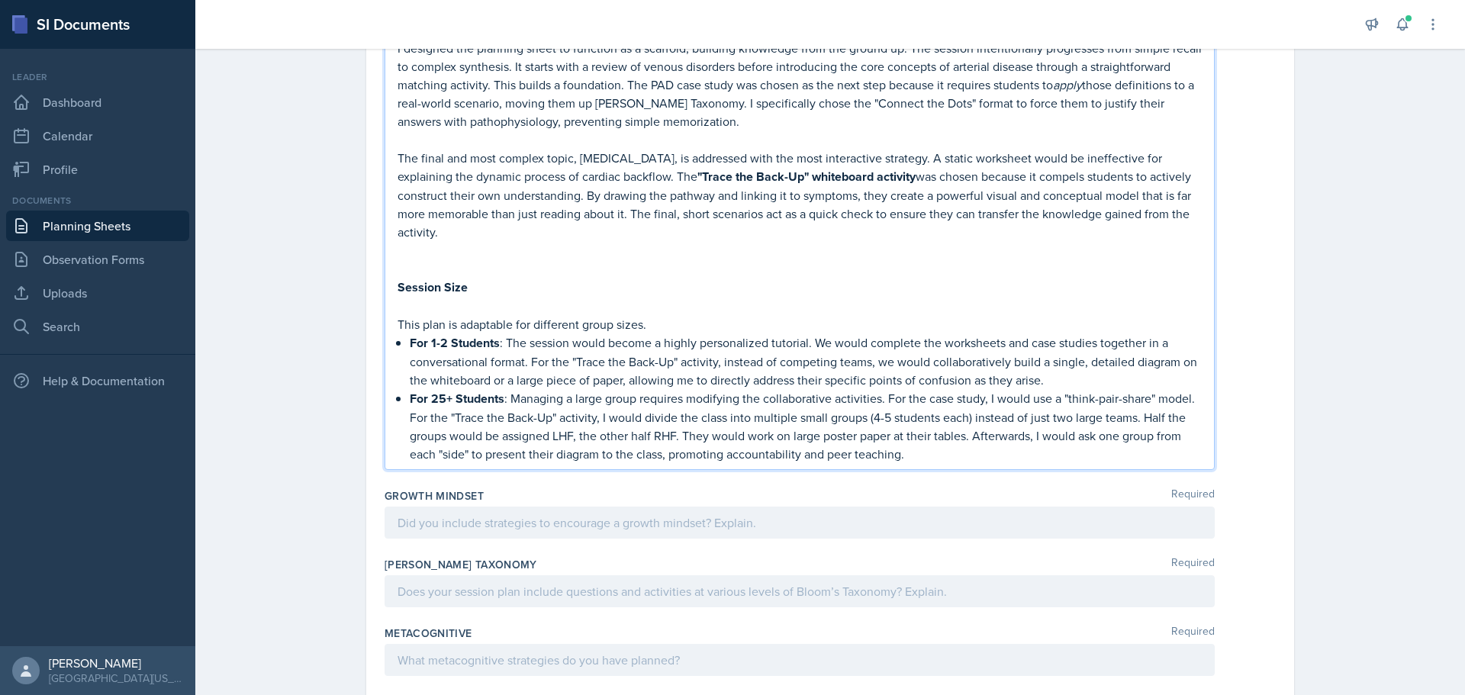
scroll to position [1411, 0]
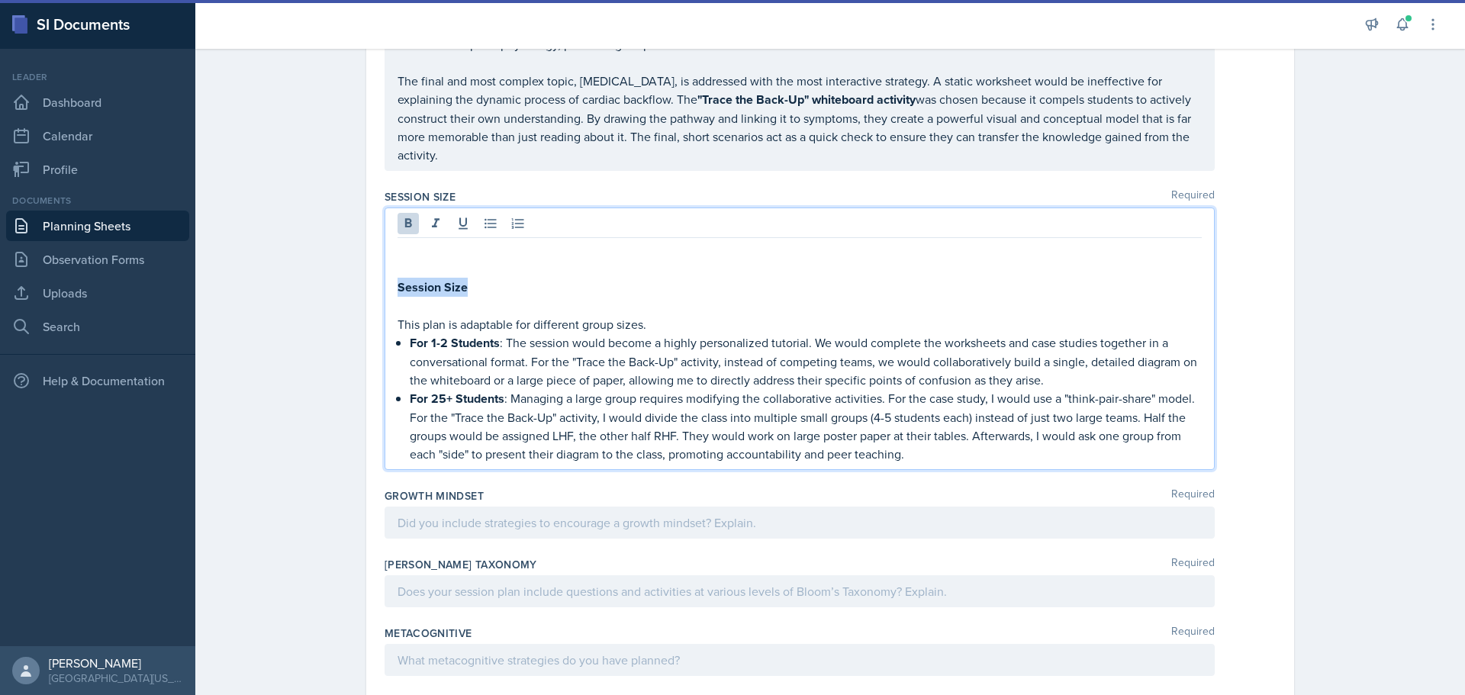
drag, startPoint x: 471, startPoint y: 291, endPoint x: 333, endPoint y: 285, distance: 137.4
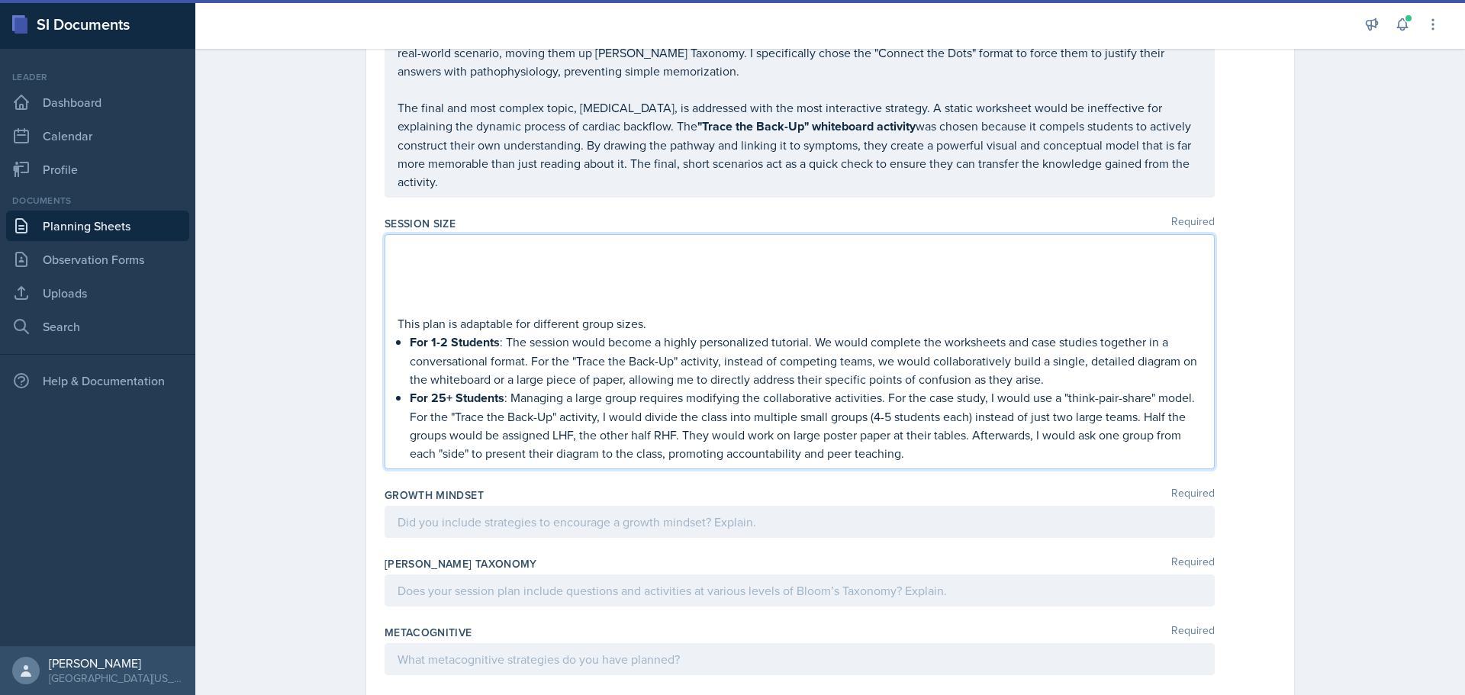
click at [389, 316] on div "This plan is adaptable for different group sizes. For 1-2 Students : The sessio…" at bounding box center [799, 351] width 830 height 235
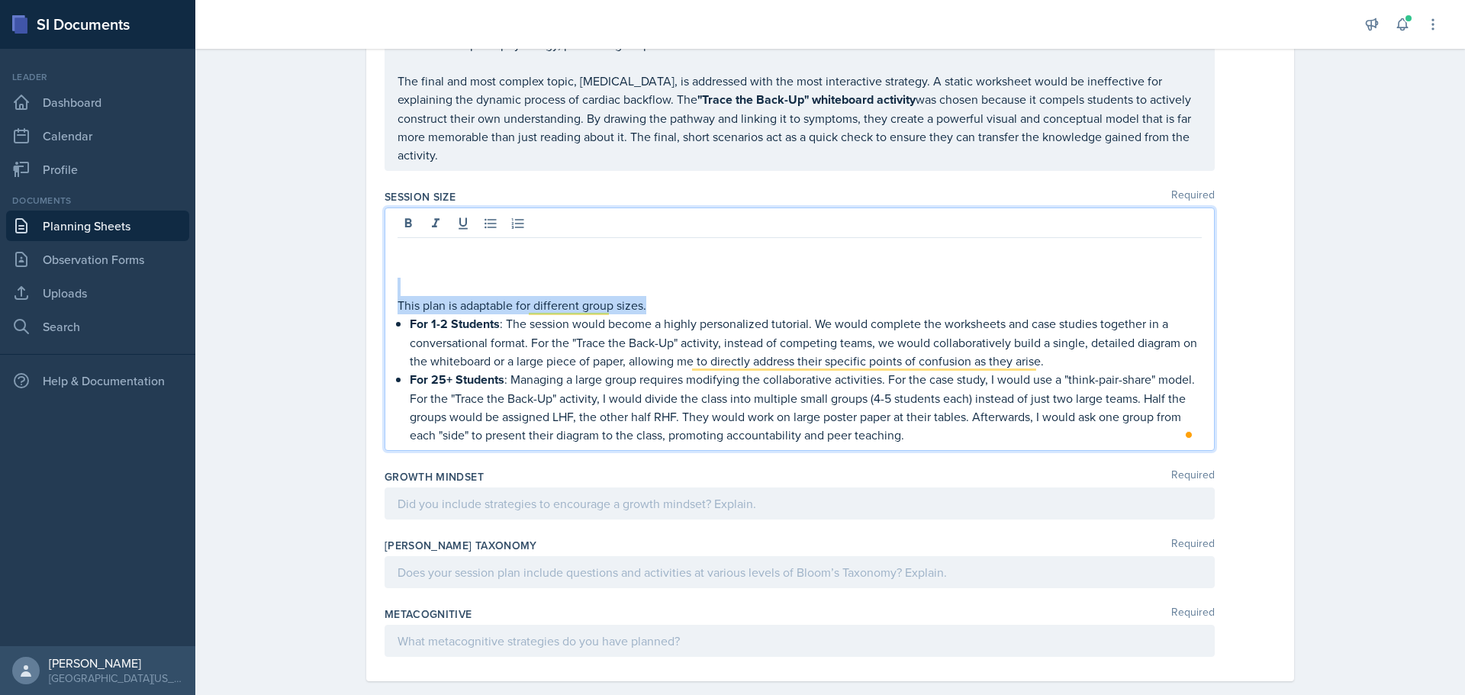
drag, startPoint x: 648, startPoint y: 307, endPoint x: 357, endPoint y: 293, distance: 291.7
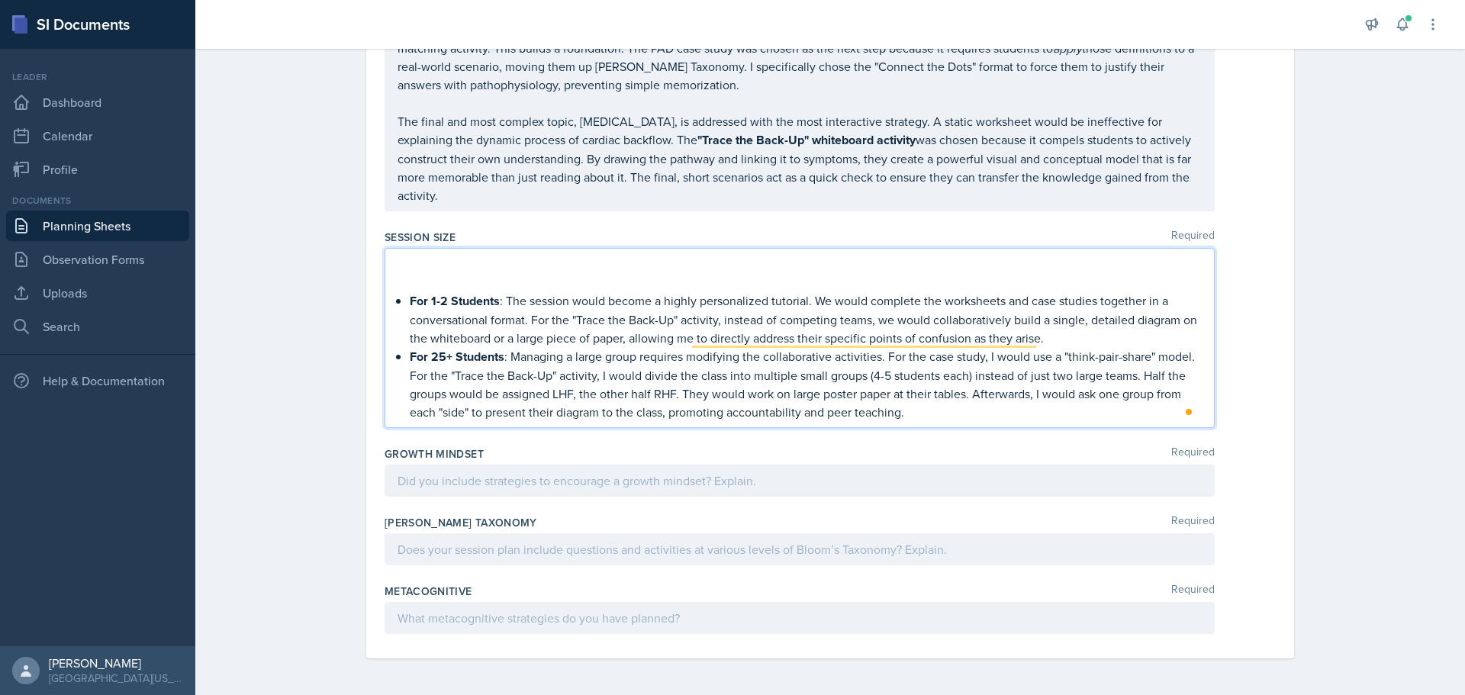
scroll to position [1352, 0]
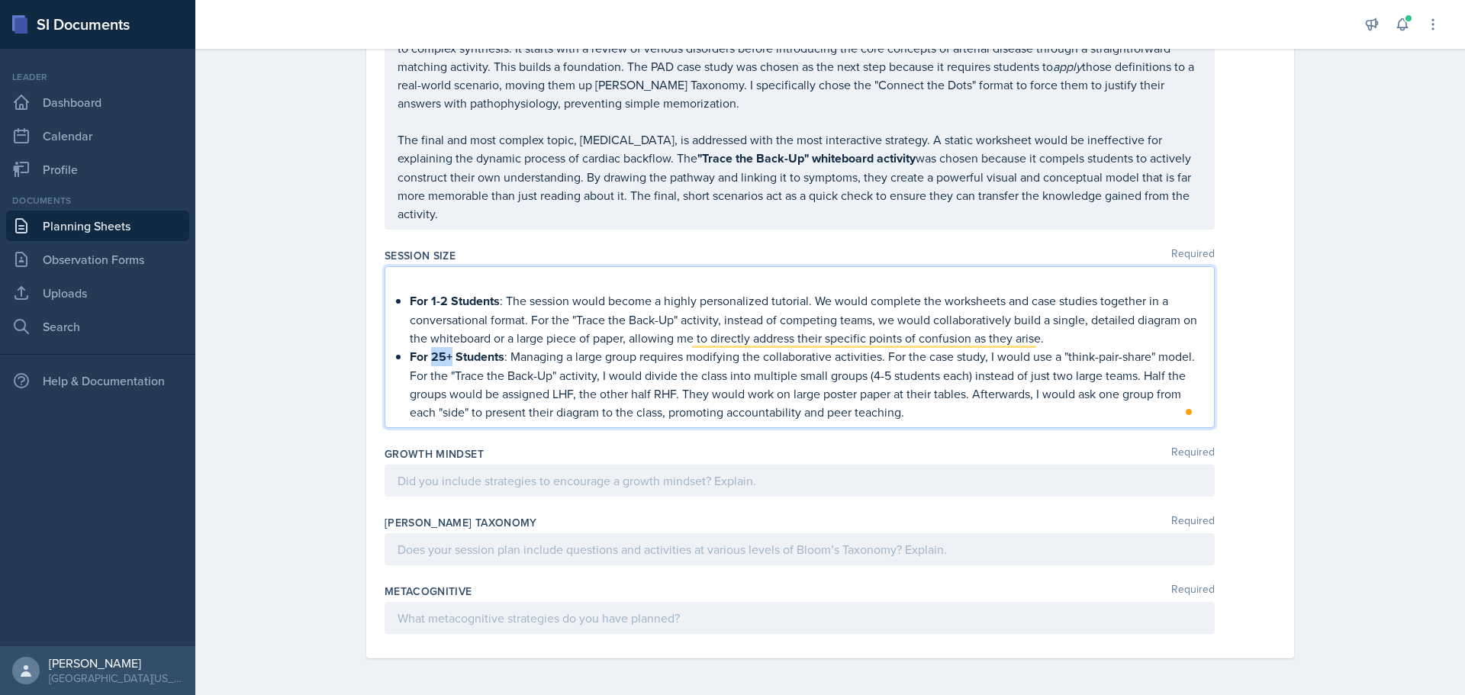
drag, startPoint x: 445, startPoint y: 355, endPoint x: 424, endPoint y: 352, distance: 20.9
click at [424, 352] on strong "For 25+ Students" at bounding box center [457, 357] width 95 height 18
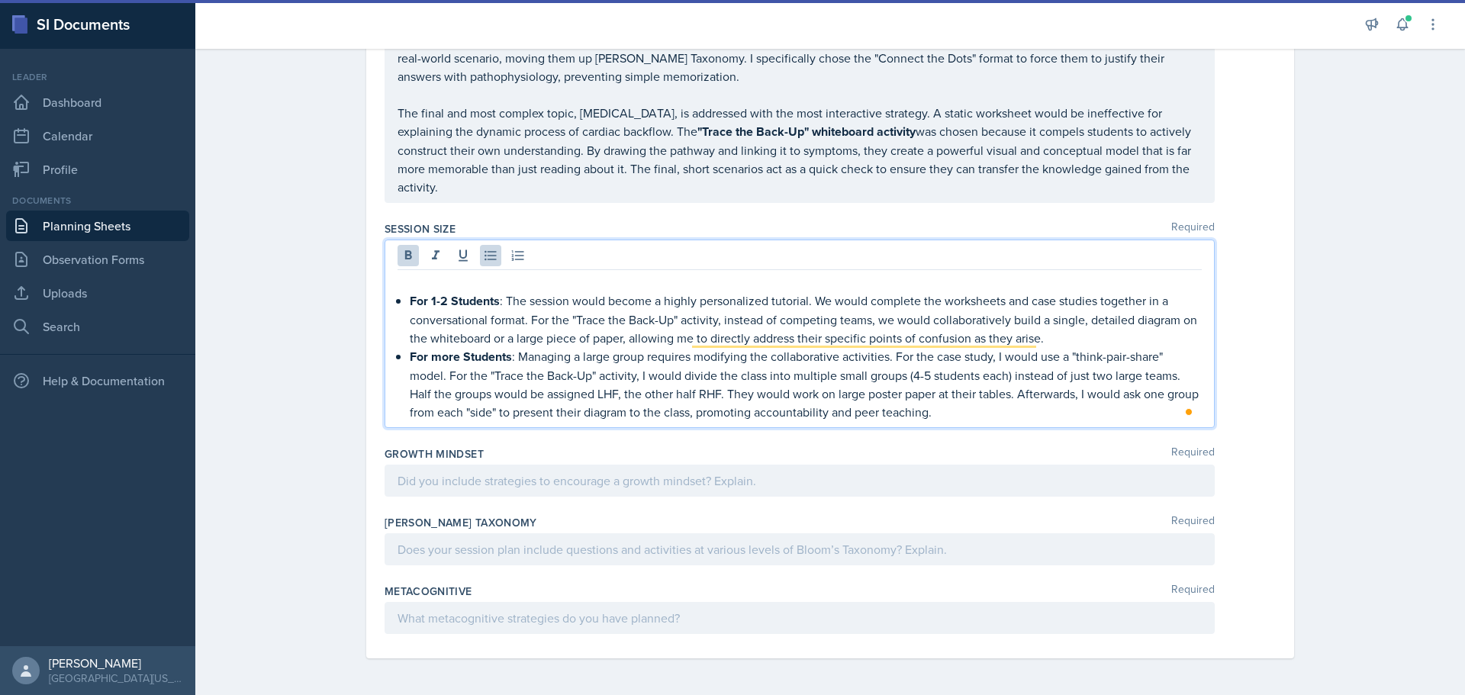
click at [441, 484] on p at bounding box center [799, 480] width 804 height 18
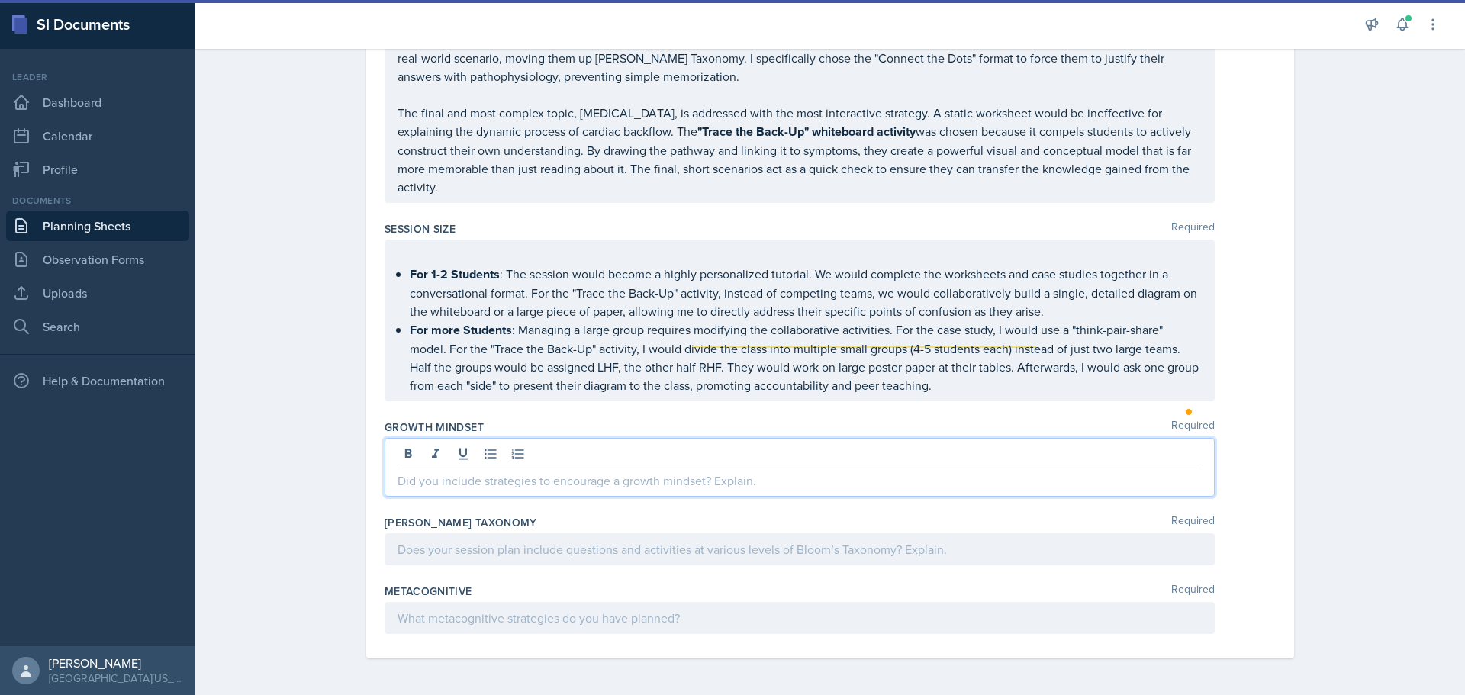
scroll to position [1379, 0]
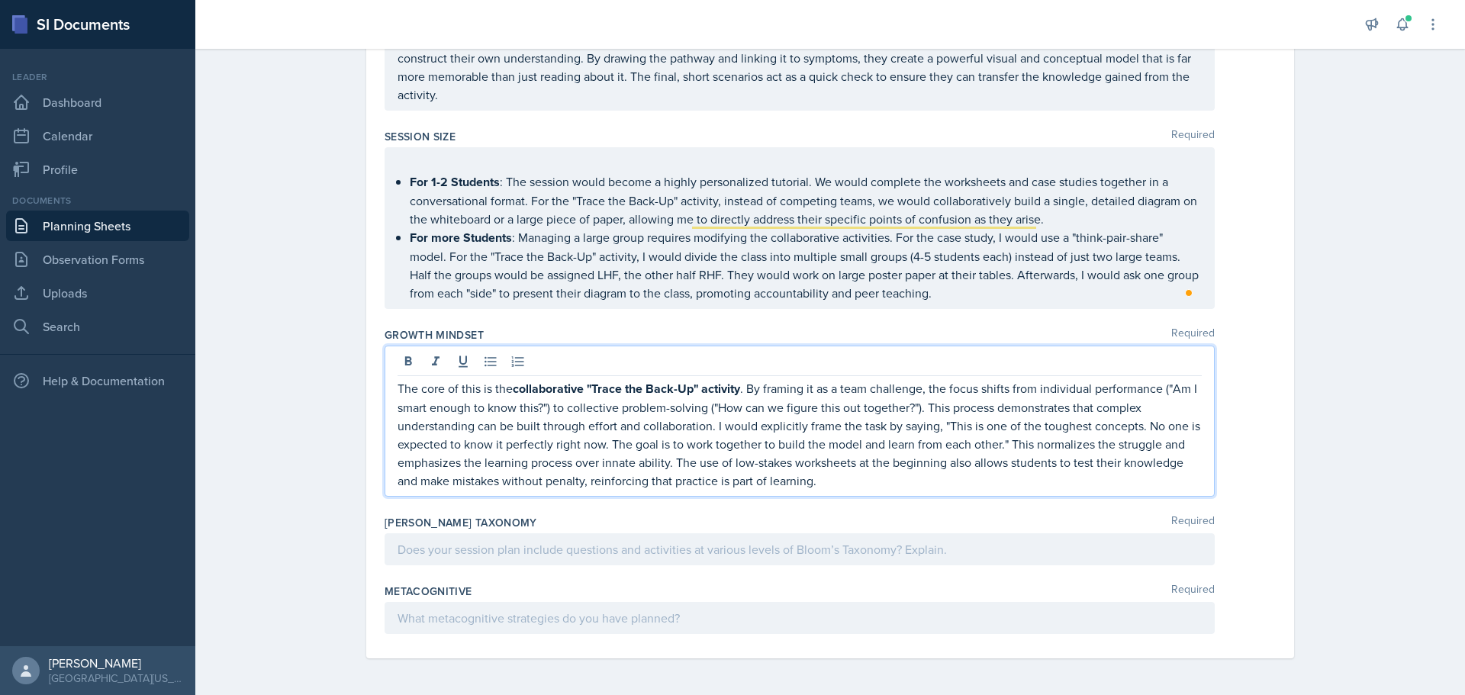
click at [483, 557] on p at bounding box center [799, 549] width 804 height 18
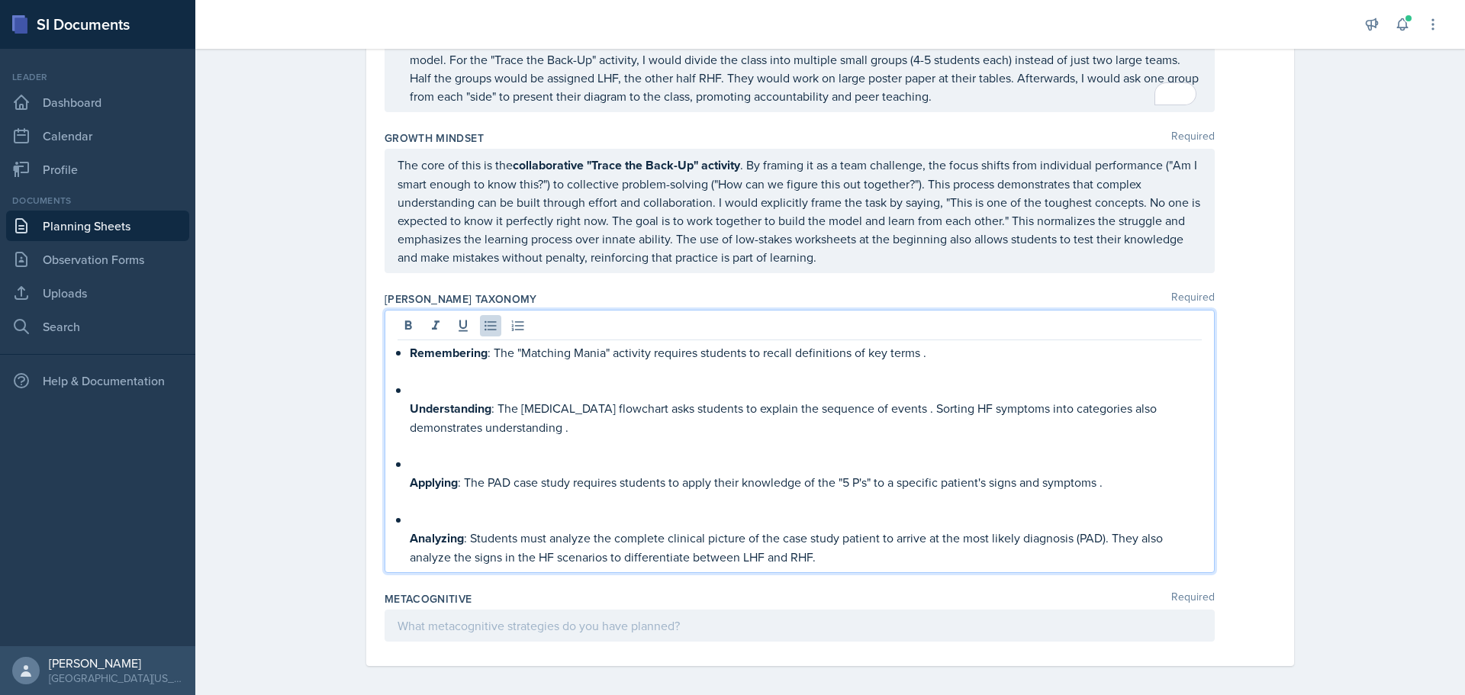
scroll to position [1676, 0]
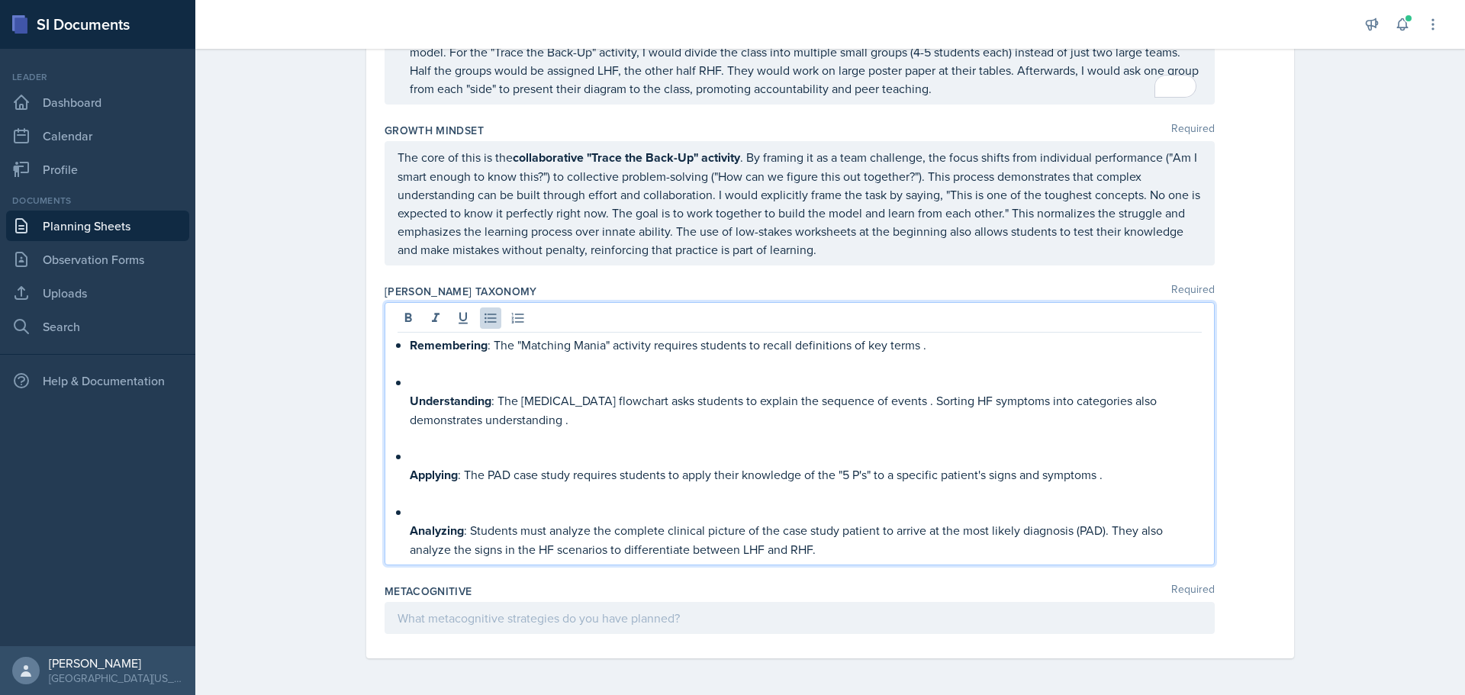
click at [402, 538] on div "Remembering : The "Matching Mania" activity requires students to recall definit…" at bounding box center [799, 447] width 804 height 223
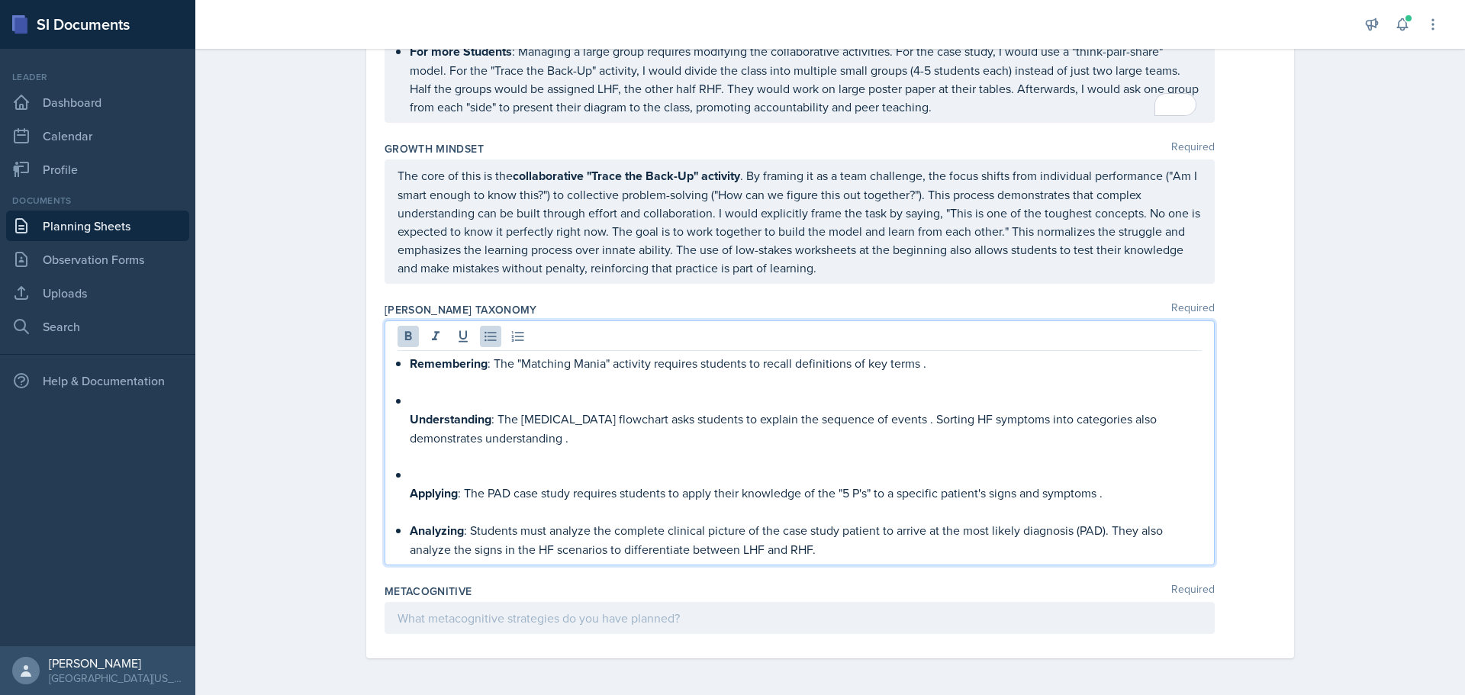
click at [397, 497] on div "Remembering : The "Matching Mania" activity requires students to recall definit…" at bounding box center [799, 456] width 804 height 204
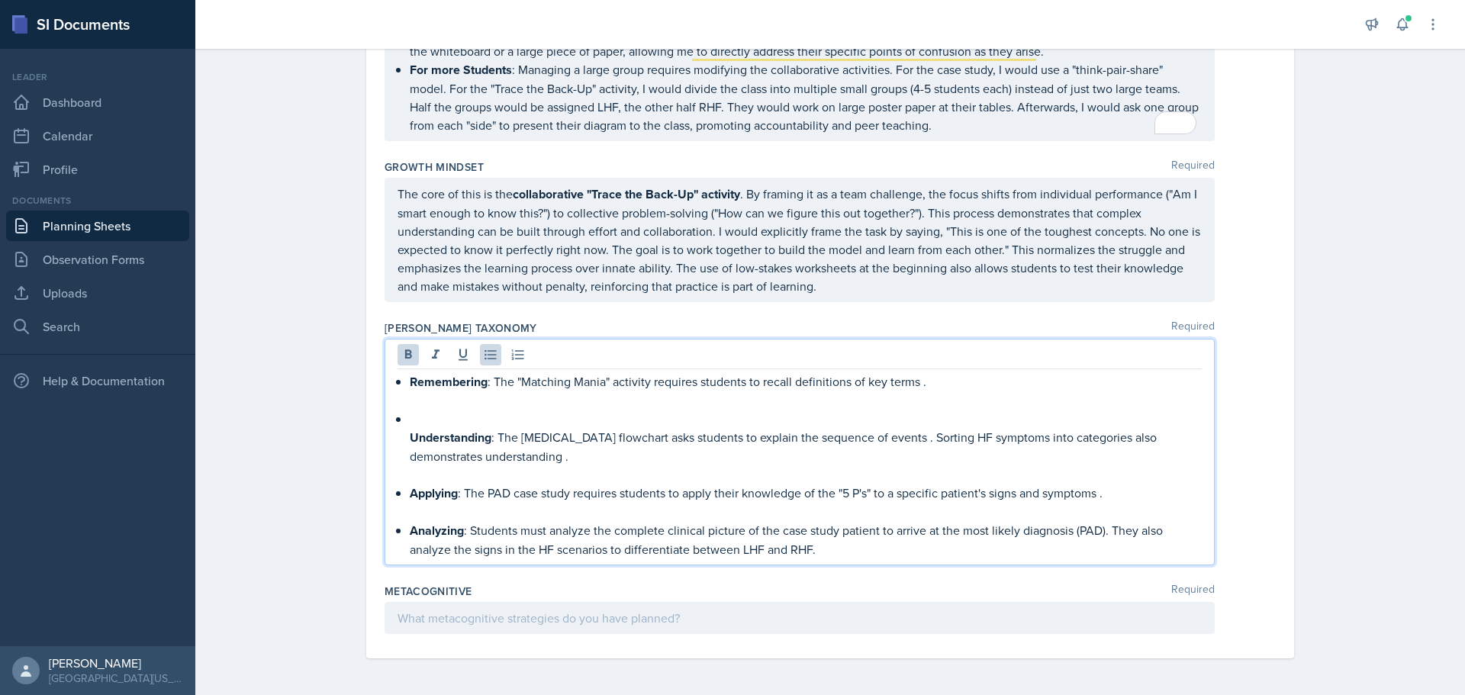
click at [401, 441] on div "Remembering : The "Matching Mania" activity requires students to recall definit…" at bounding box center [799, 465] width 804 height 186
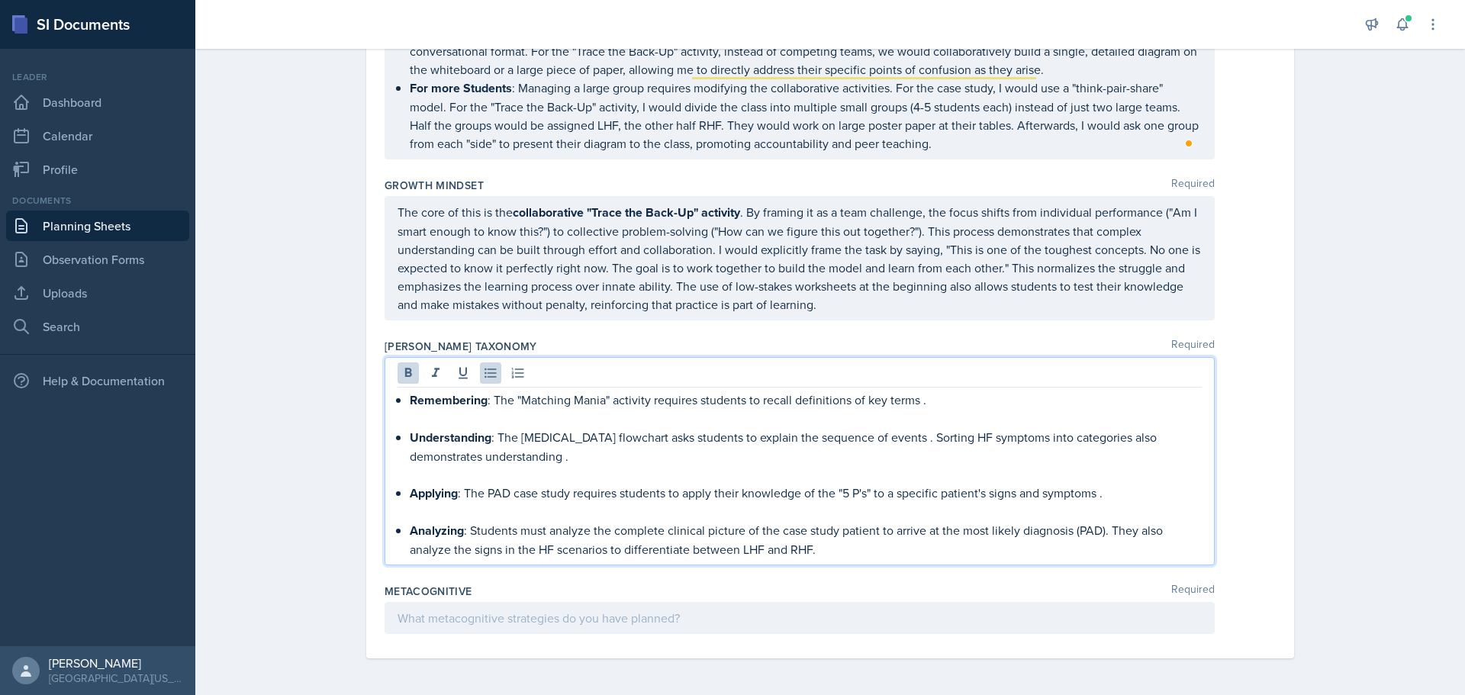
click at [494, 629] on div at bounding box center [799, 618] width 830 height 32
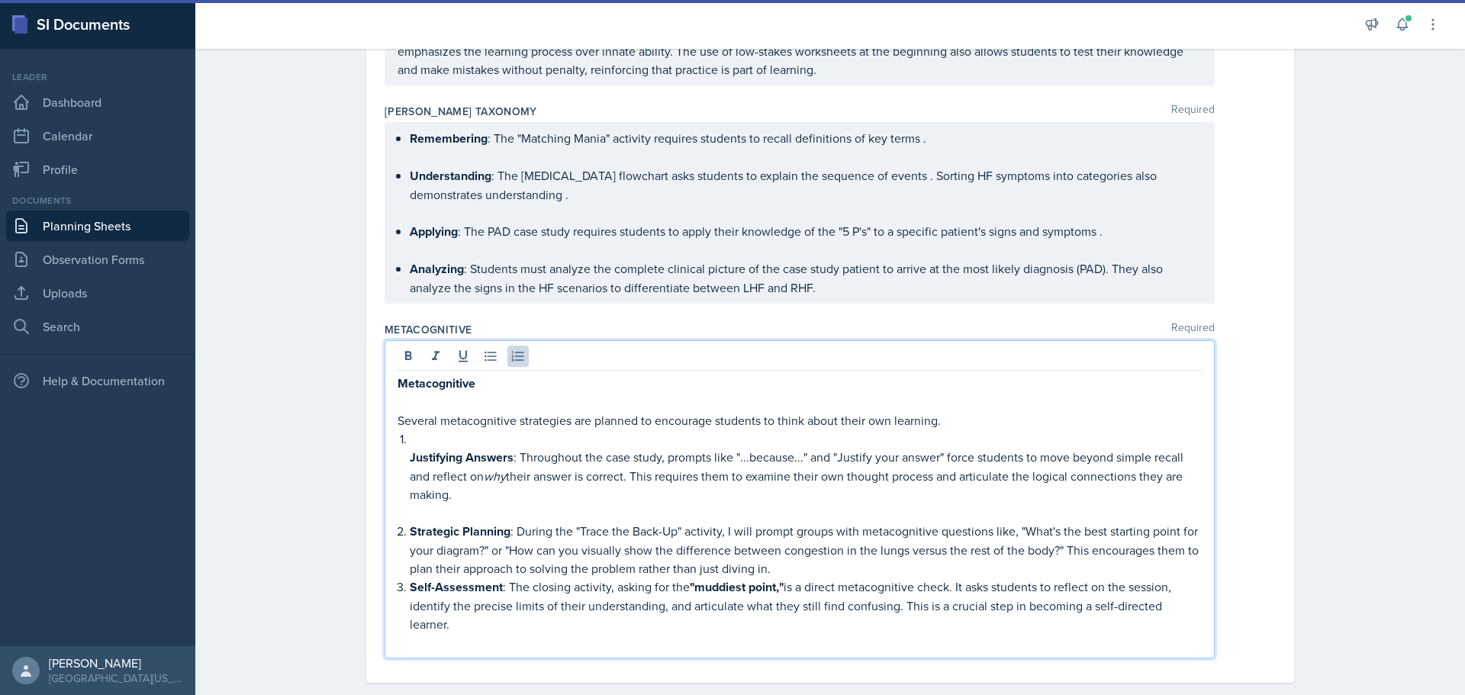
scroll to position [1862, 0]
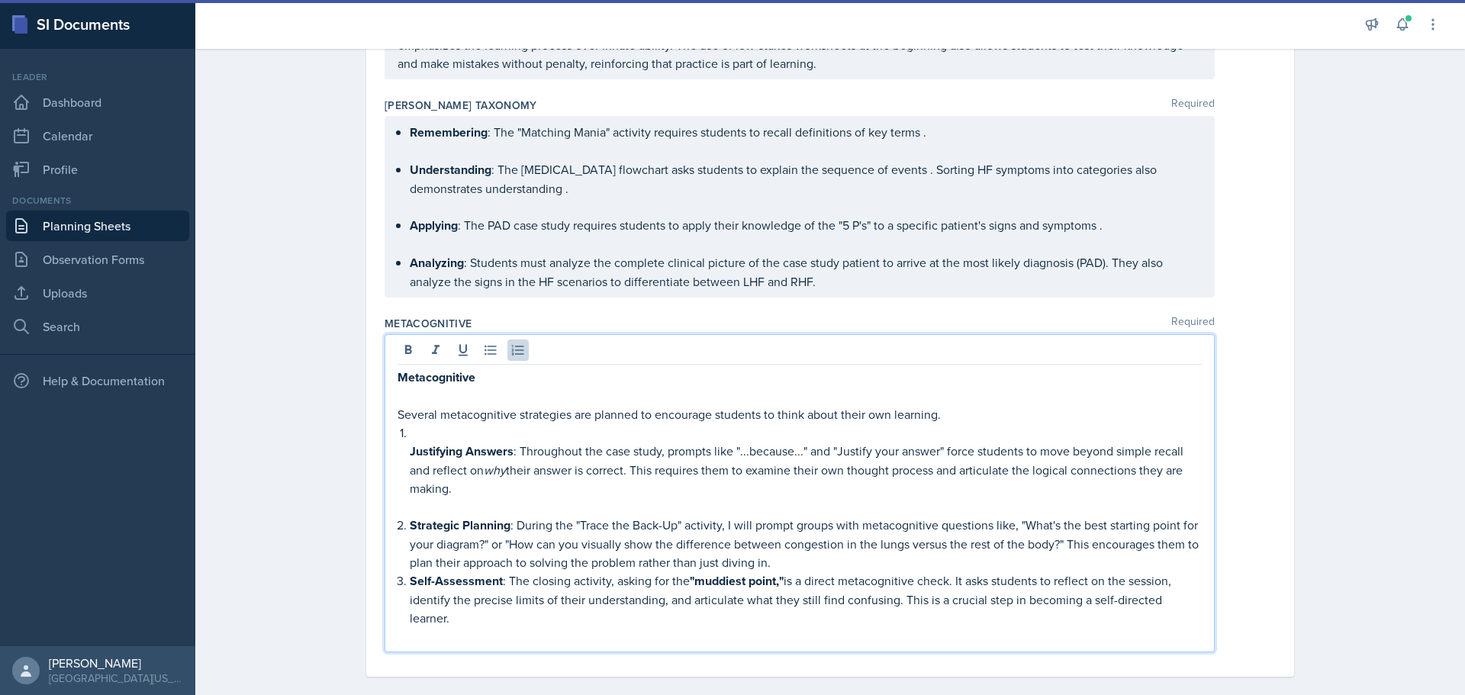
click at [398, 454] on div "Metacognitive Several metacognitive strategies are planned to encourage student…" at bounding box center [799, 507] width 804 height 278
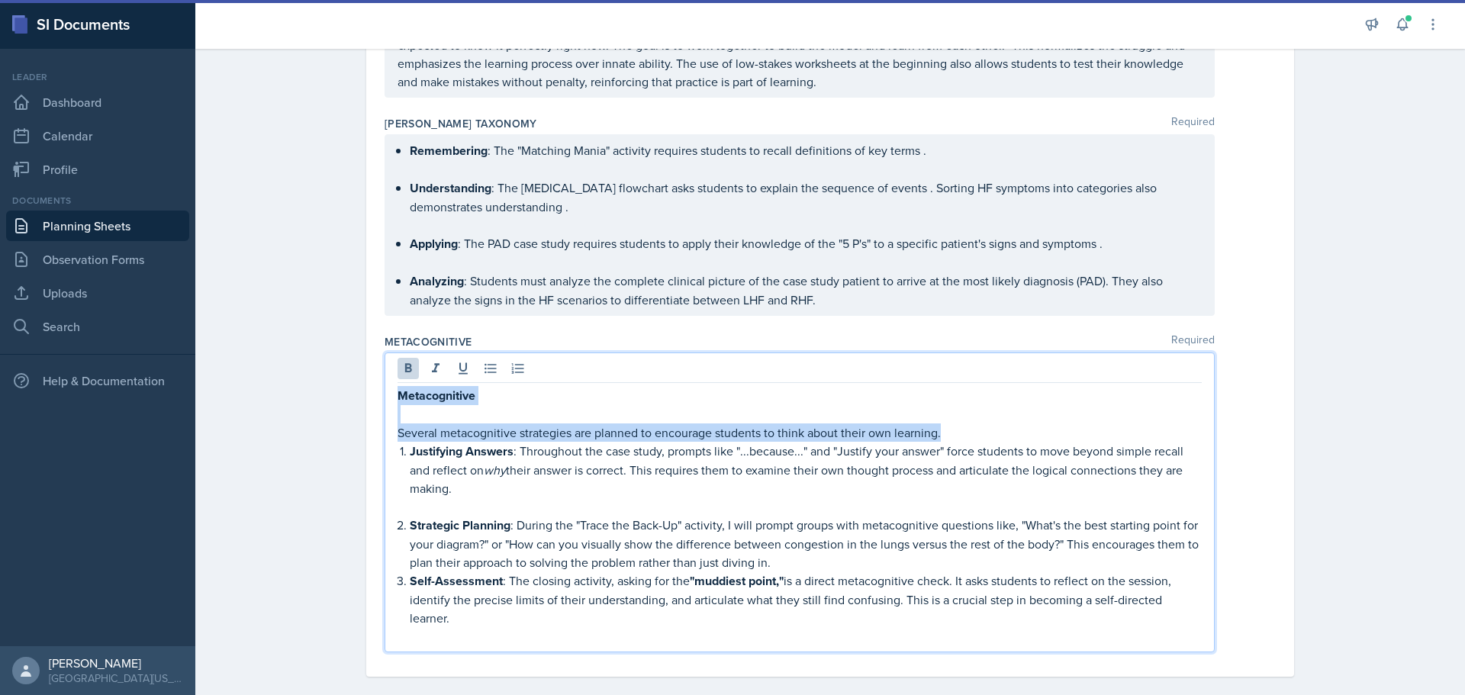
drag, startPoint x: 916, startPoint y: 434, endPoint x: 358, endPoint y: 384, distance: 560.6
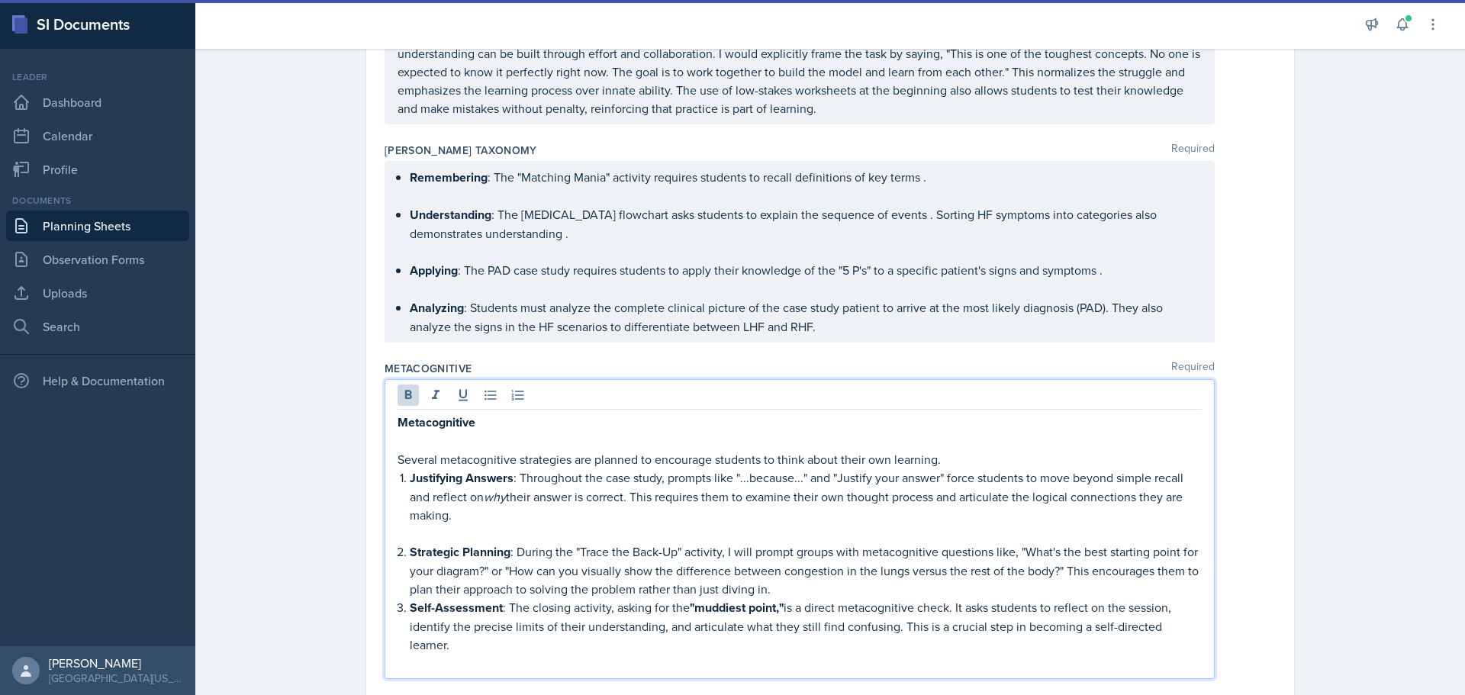
scroll to position [1780, 0]
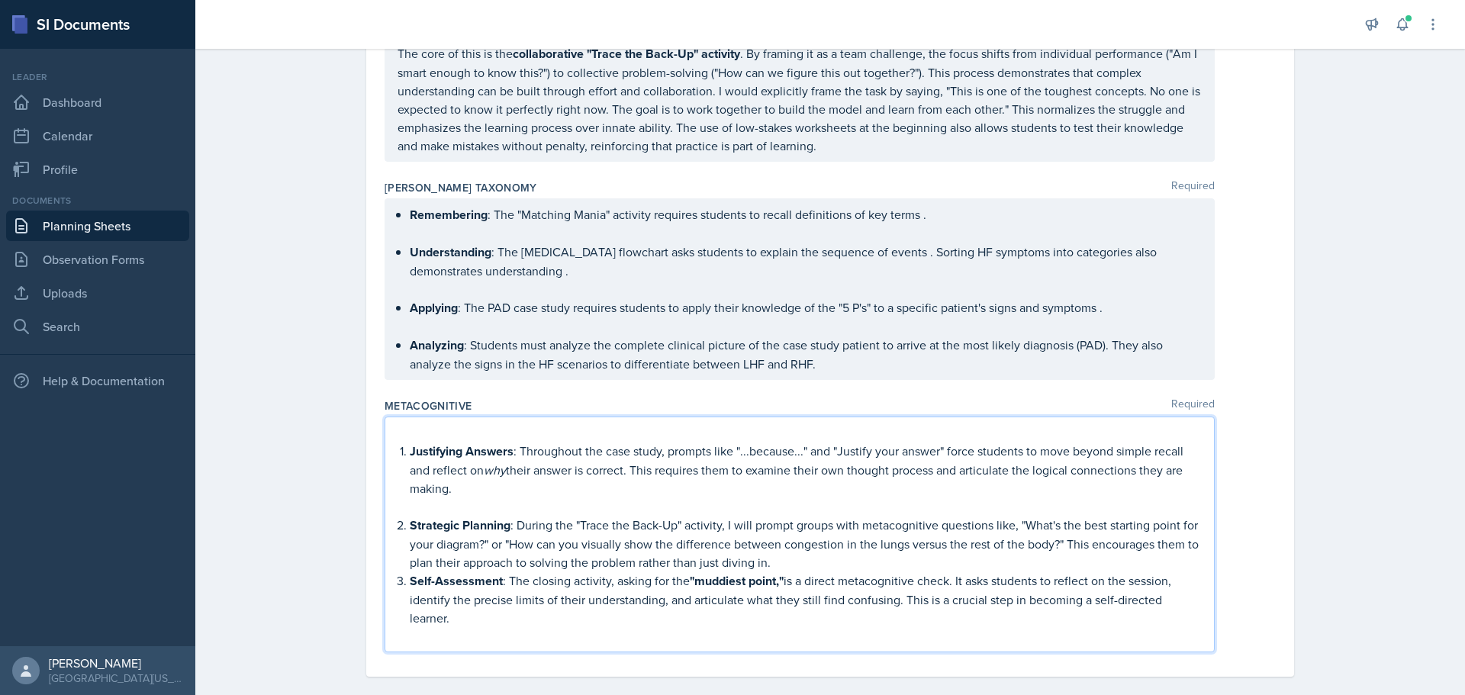
click at [420, 510] on p at bounding box center [806, 506] width 792 height 18
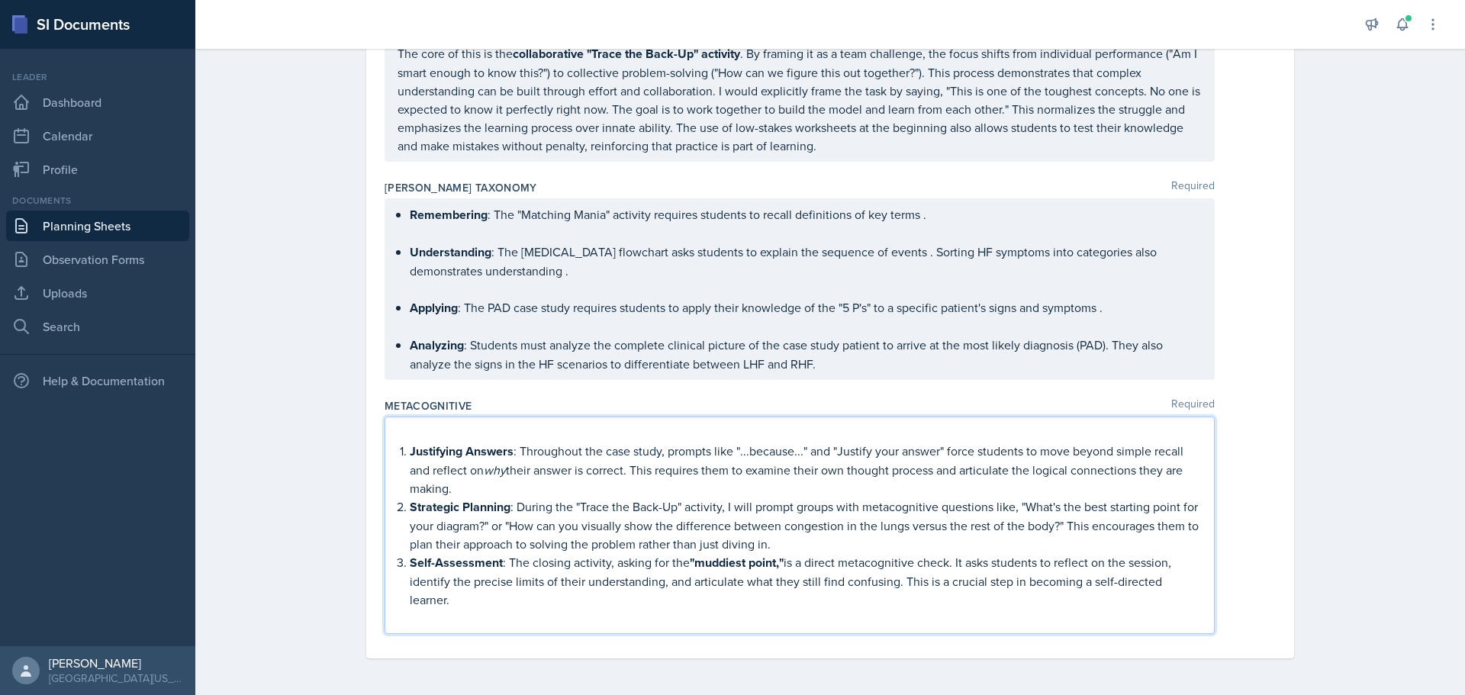
scroll to position [1761, 0]
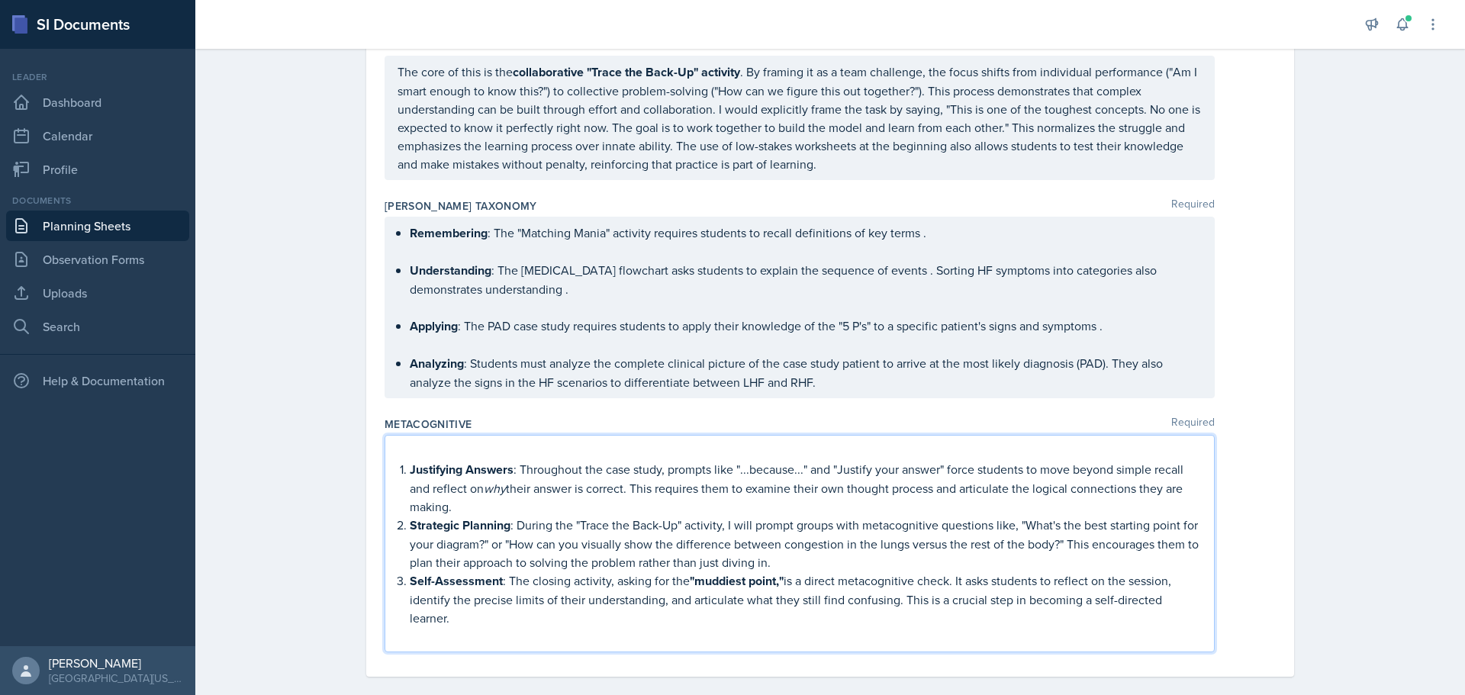
click at [507, 454] on p at bounding box center [799, 451] width 804 height 18
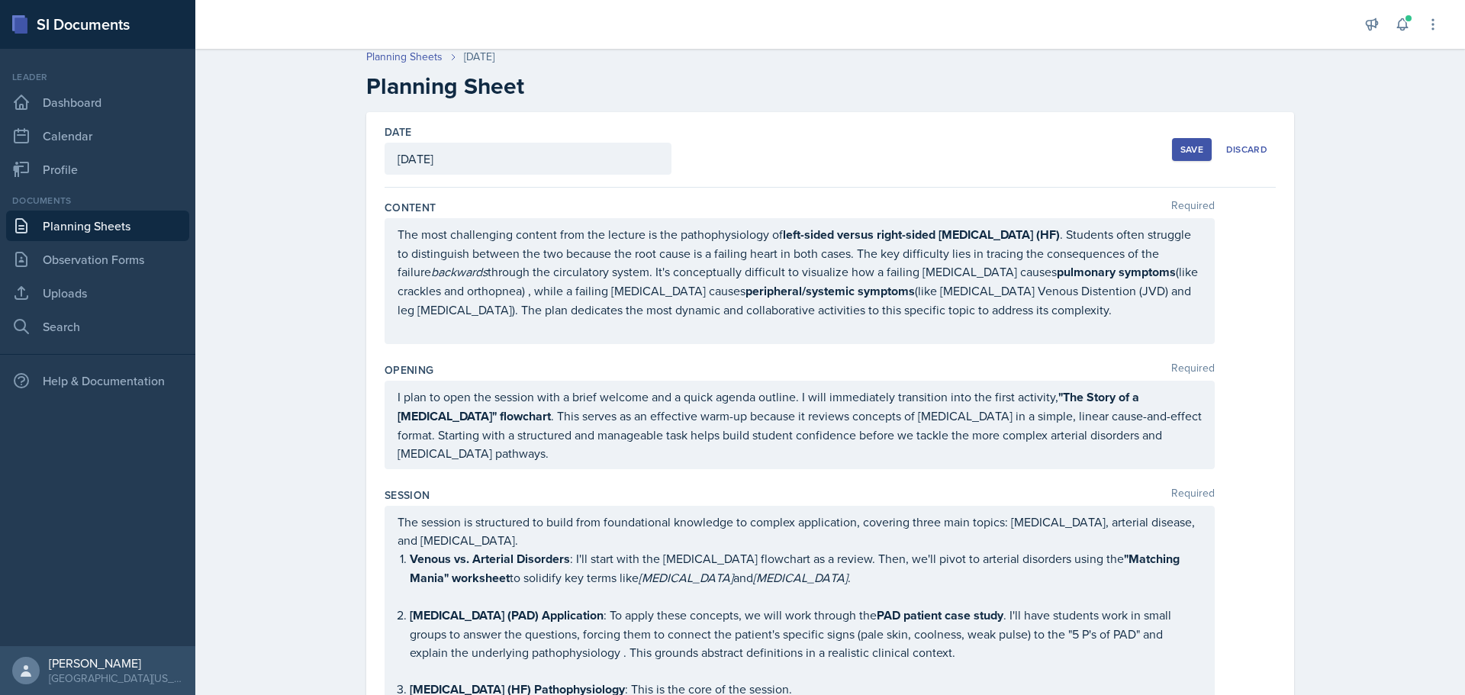
scroll to position [0, 0]
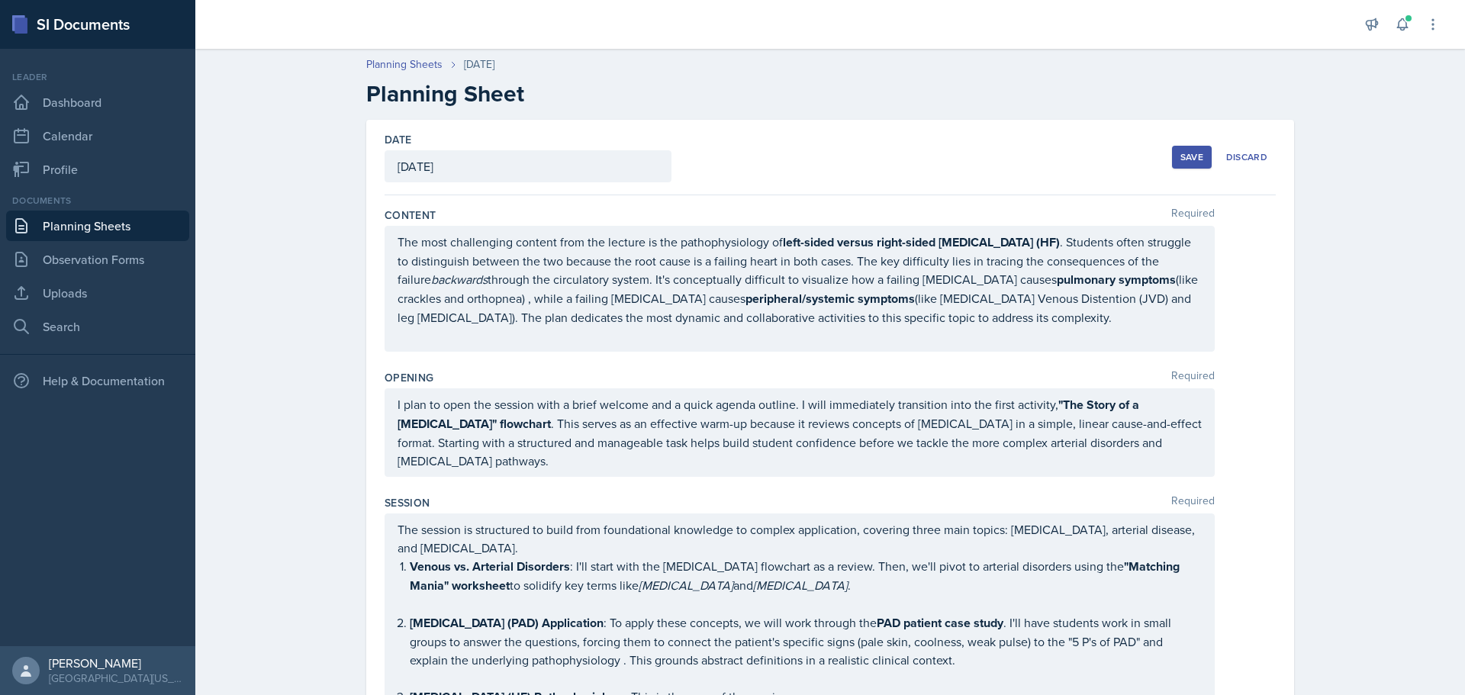
click at [1173, 150] on button "Save" at bounding box center [1192, 157] width 40 height 23
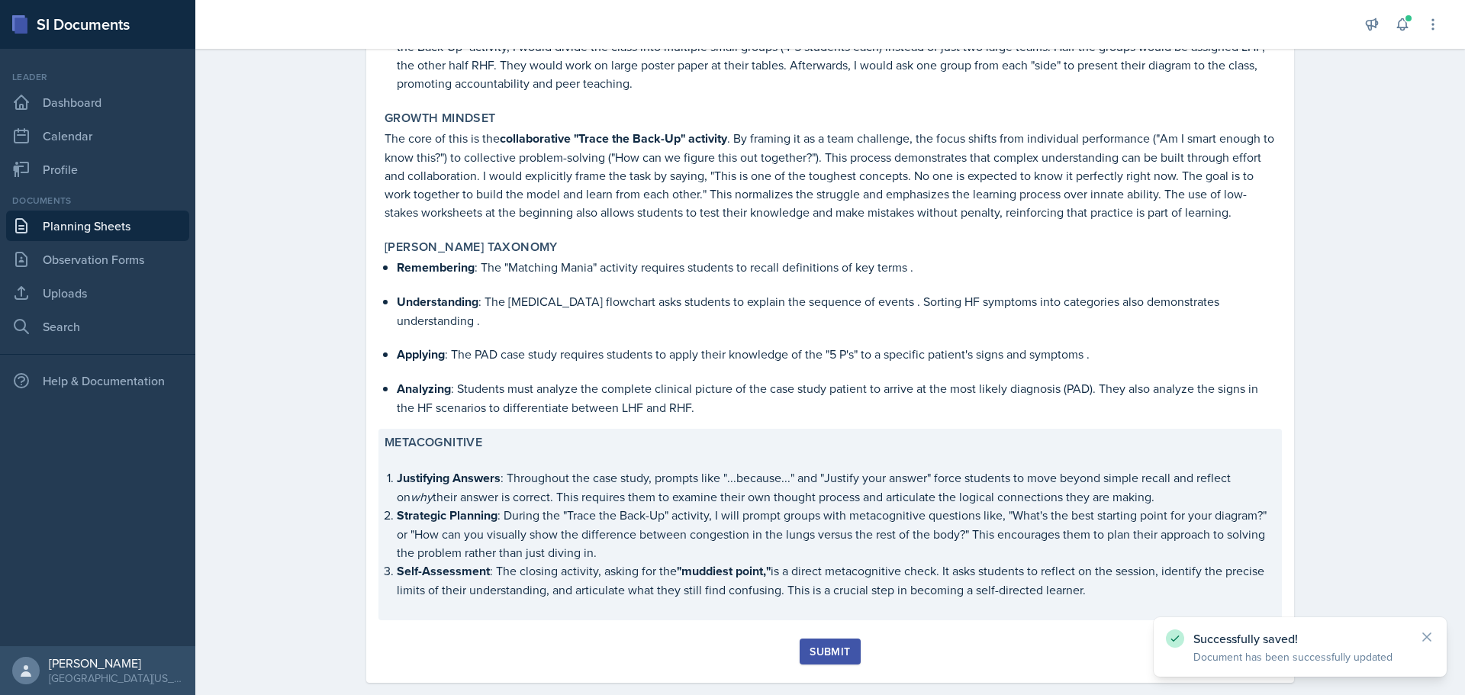
scroll to position [1484, 0]
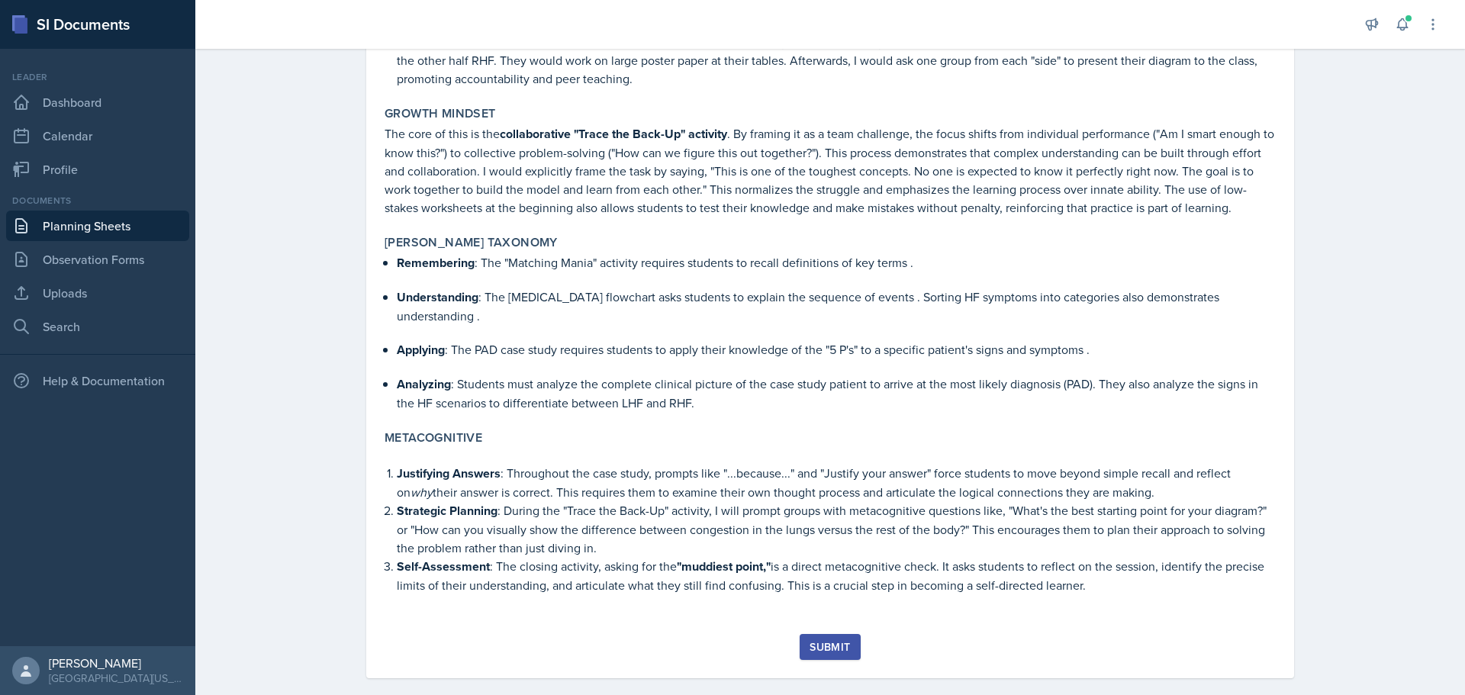
click at [842, 641] on div "Submit" at bounding box center [829, 647] width 40 height 12
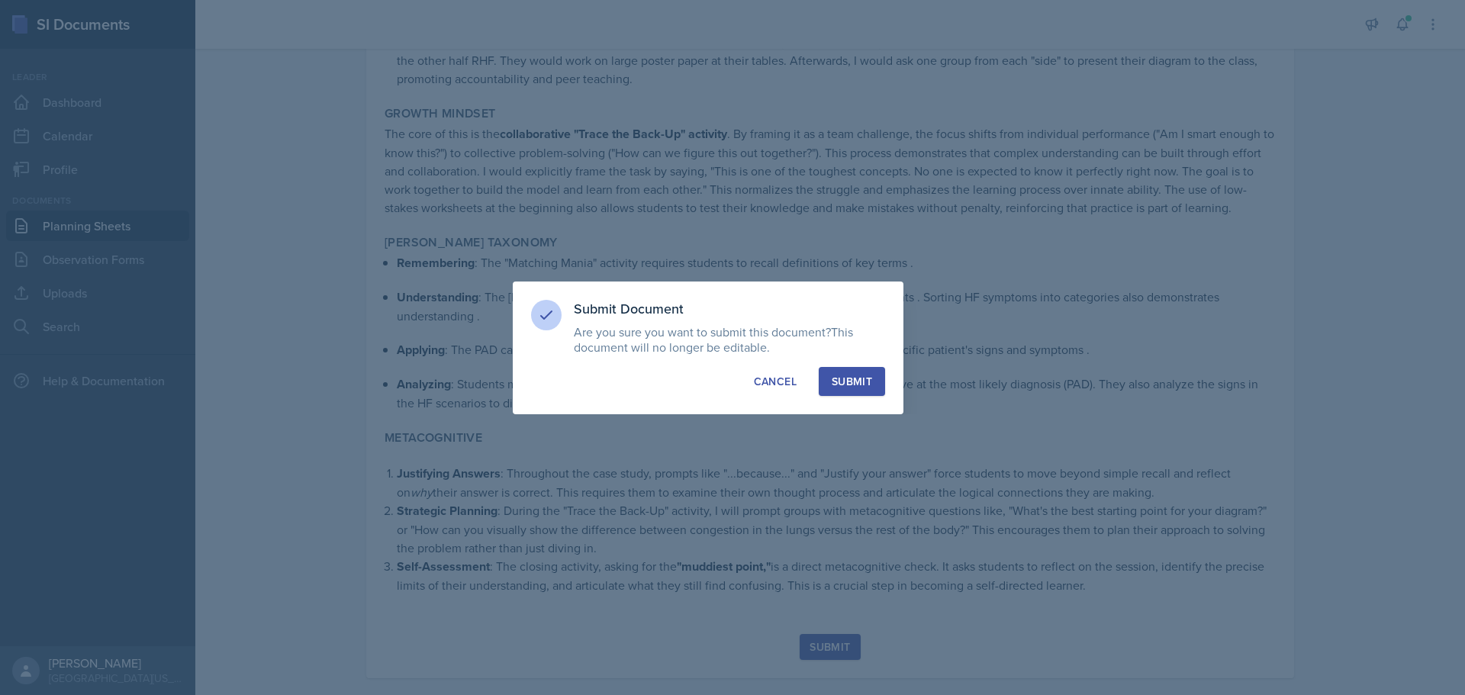
click at [854, 374] on div "Submit" at bounding box center [851, 381] width 40 height 15
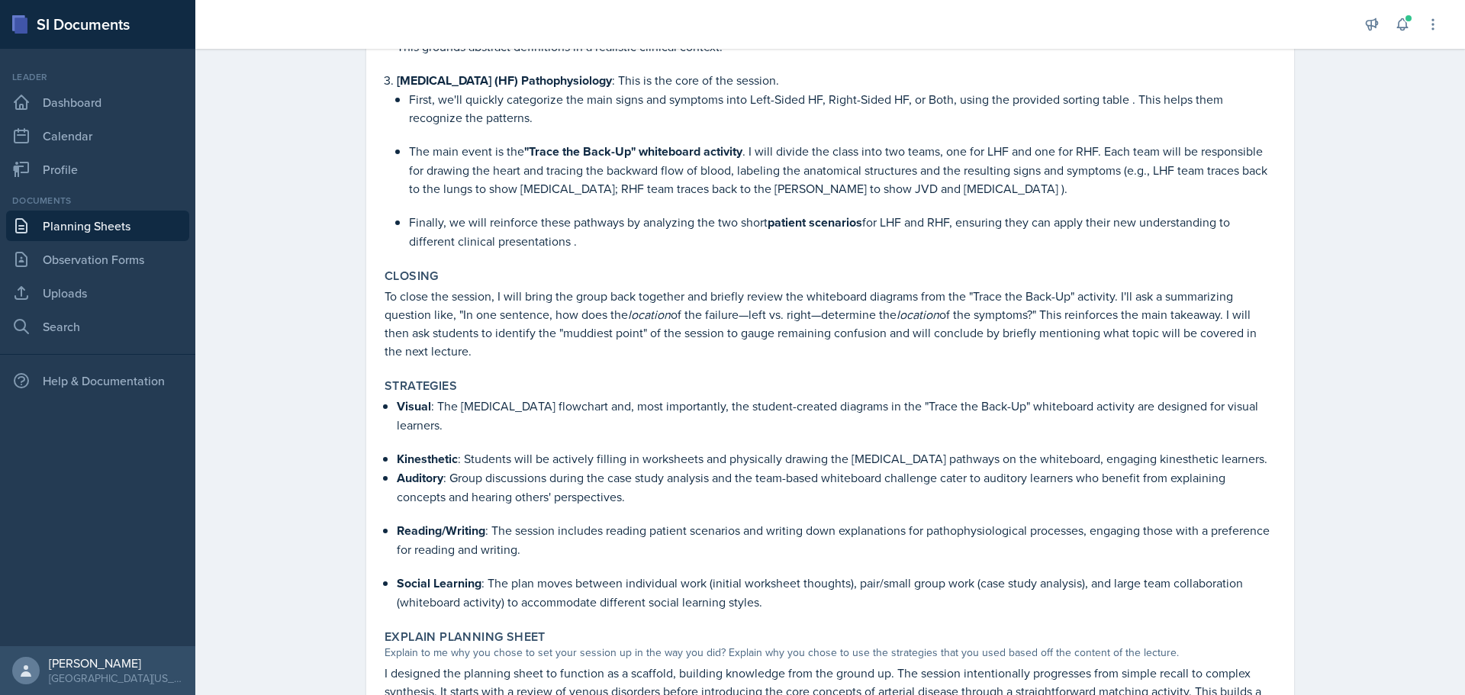
scroll to position [525, 0]
